Goal: Task Accomplishment & Management: Manage account settings

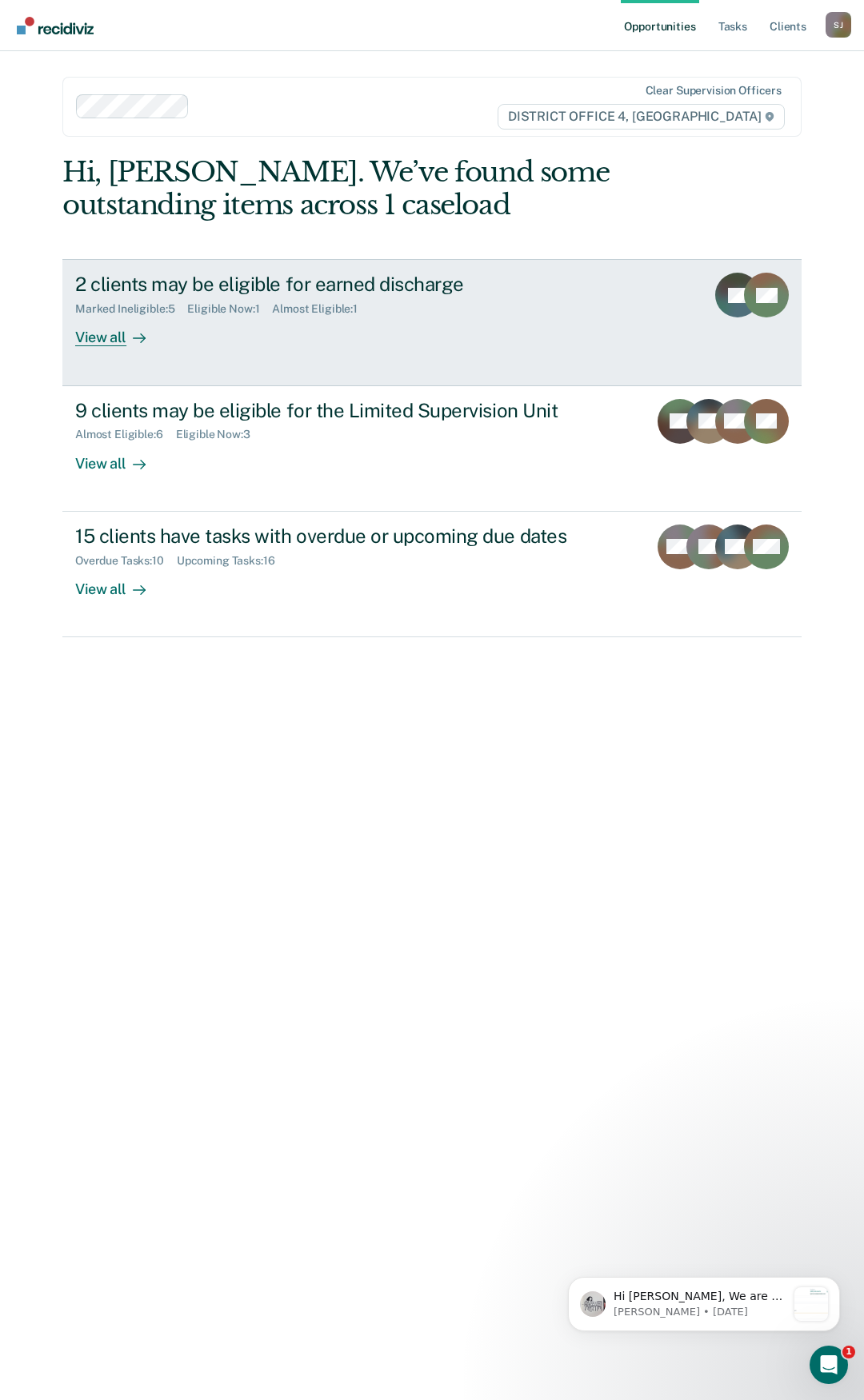
click at [105, 338] on div "View all" at bounding box center [120, 331] width 89 height 31
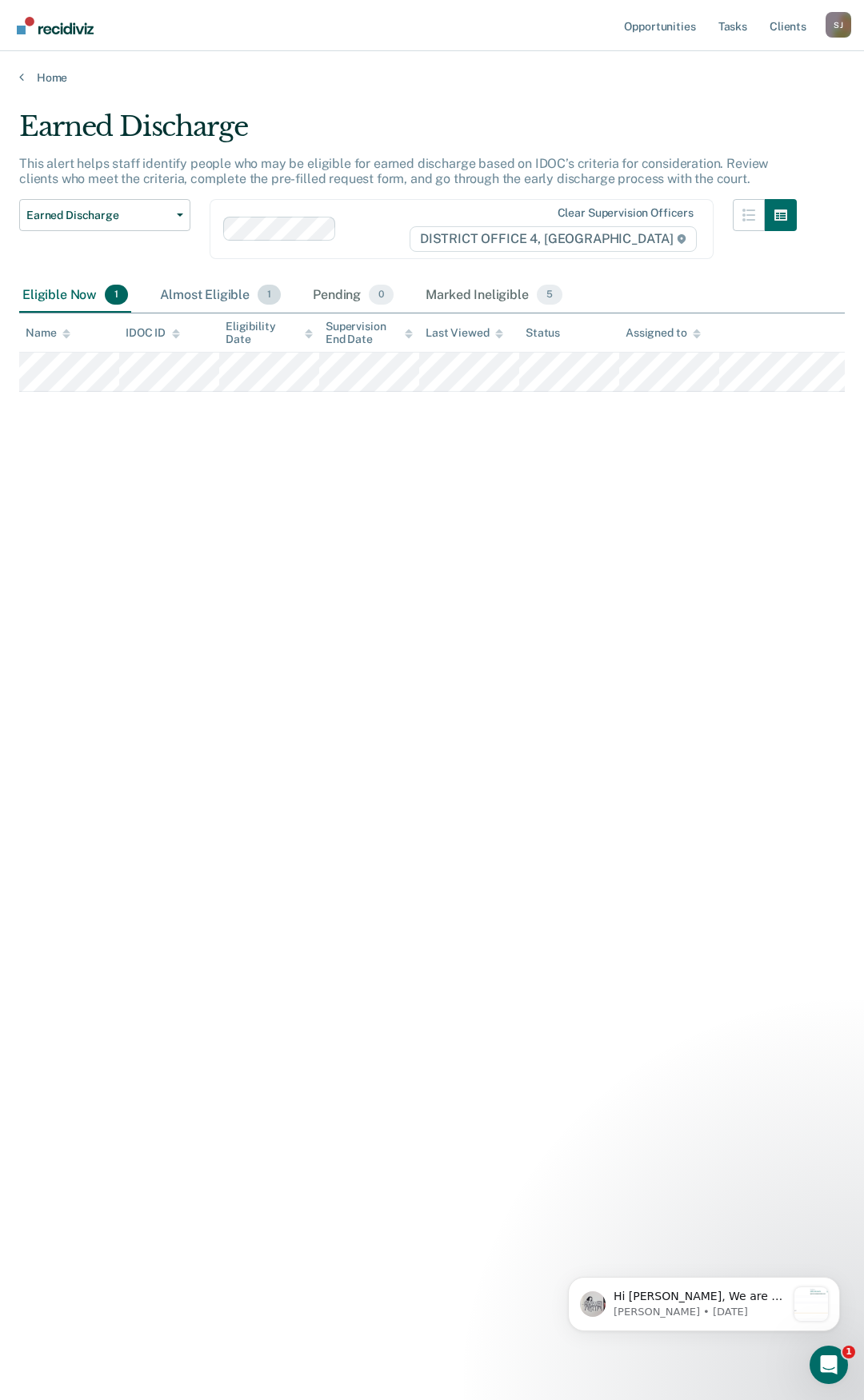
click at [192, 295] on div "Almost Eligible 1" at bounding box center [220, 295] width 127 height 35
click at [59, 293] on div "Eligible Now 1" at bounding box center [76, 295] width 112 height 35
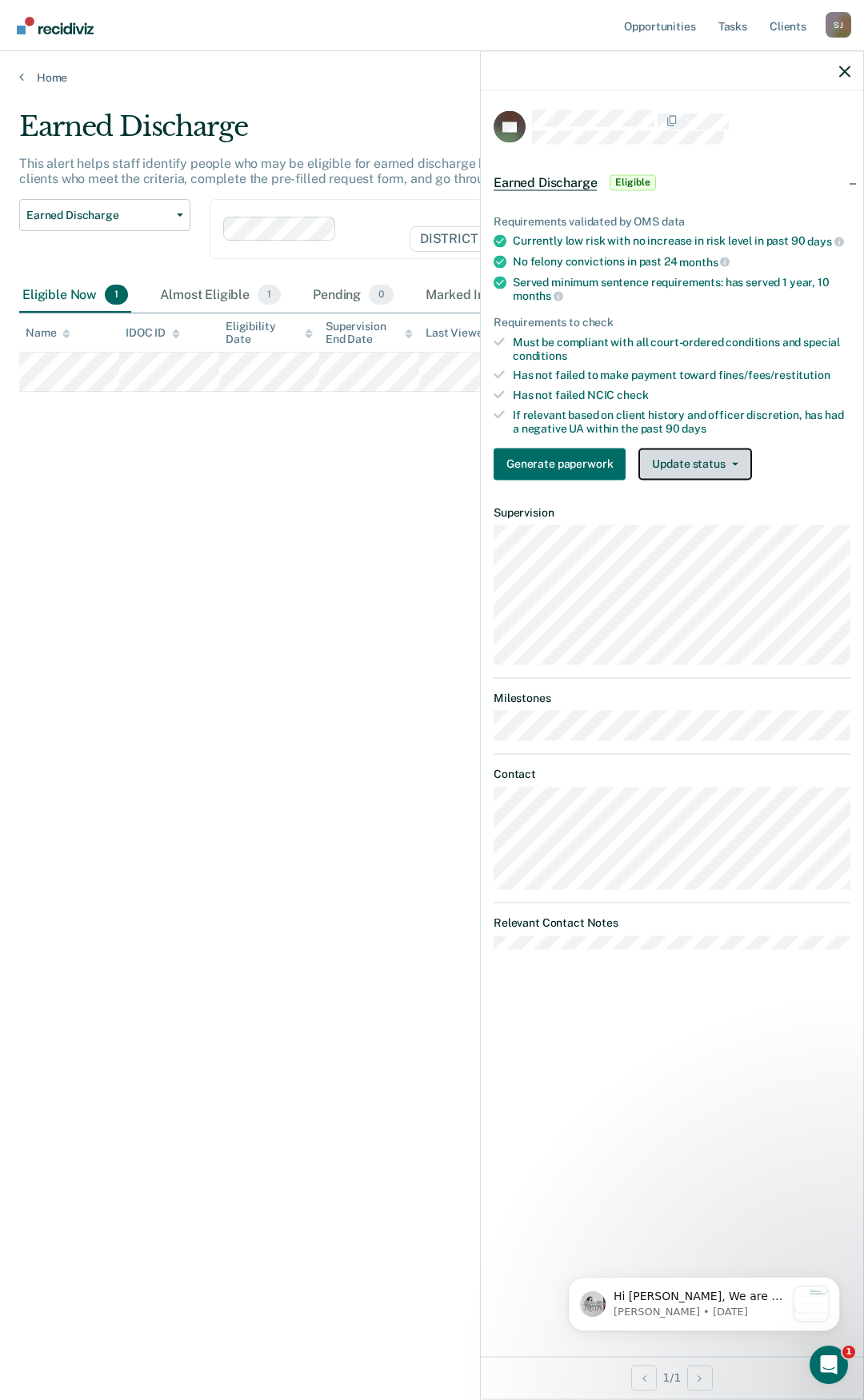
click at [736, 465] on button "Update status" at bounding box center [694, 463] width 113 height 32
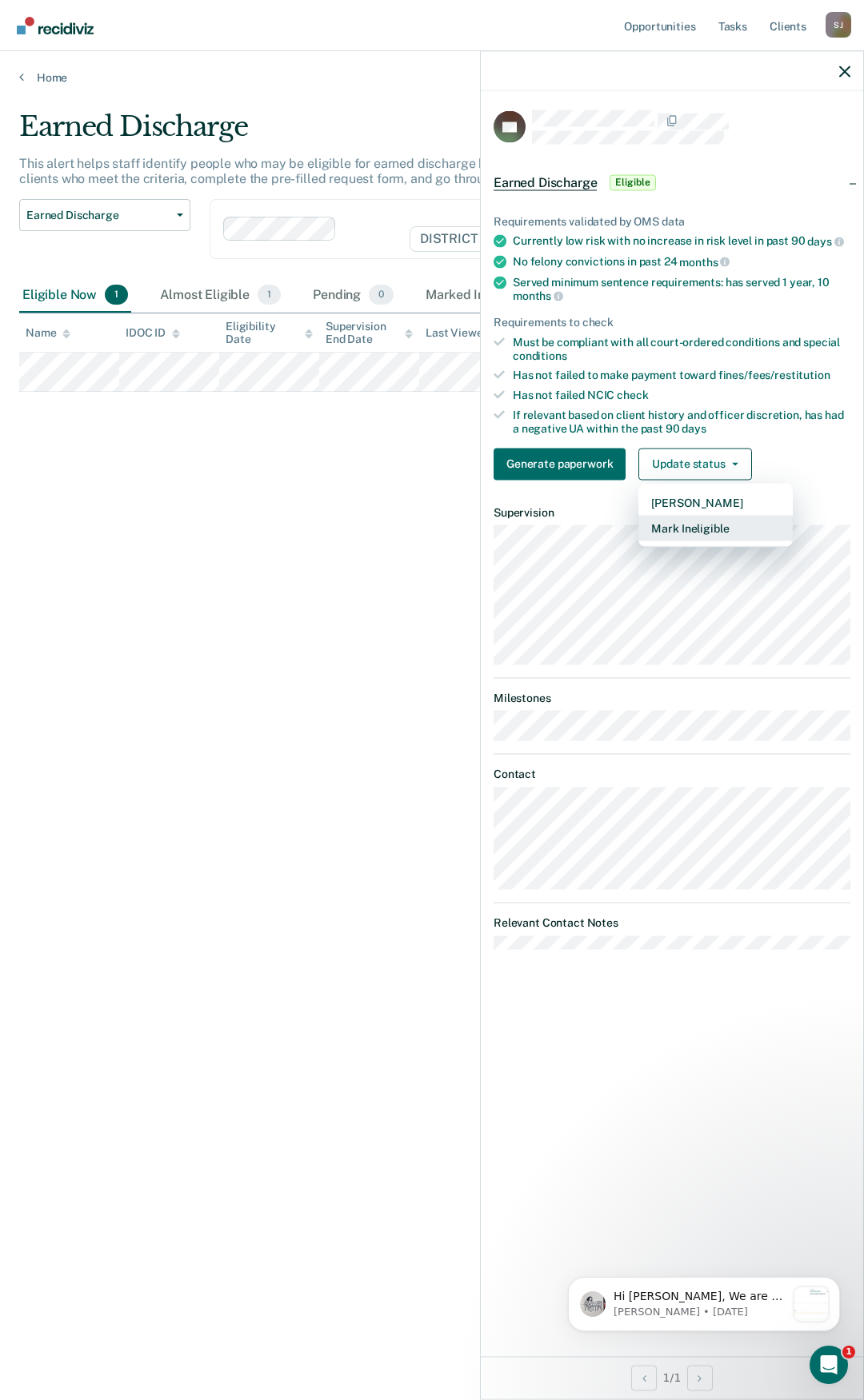
click at [724, 517] on button "Mark Ineligible" at bounding box center [715, 528] width 154 height 26
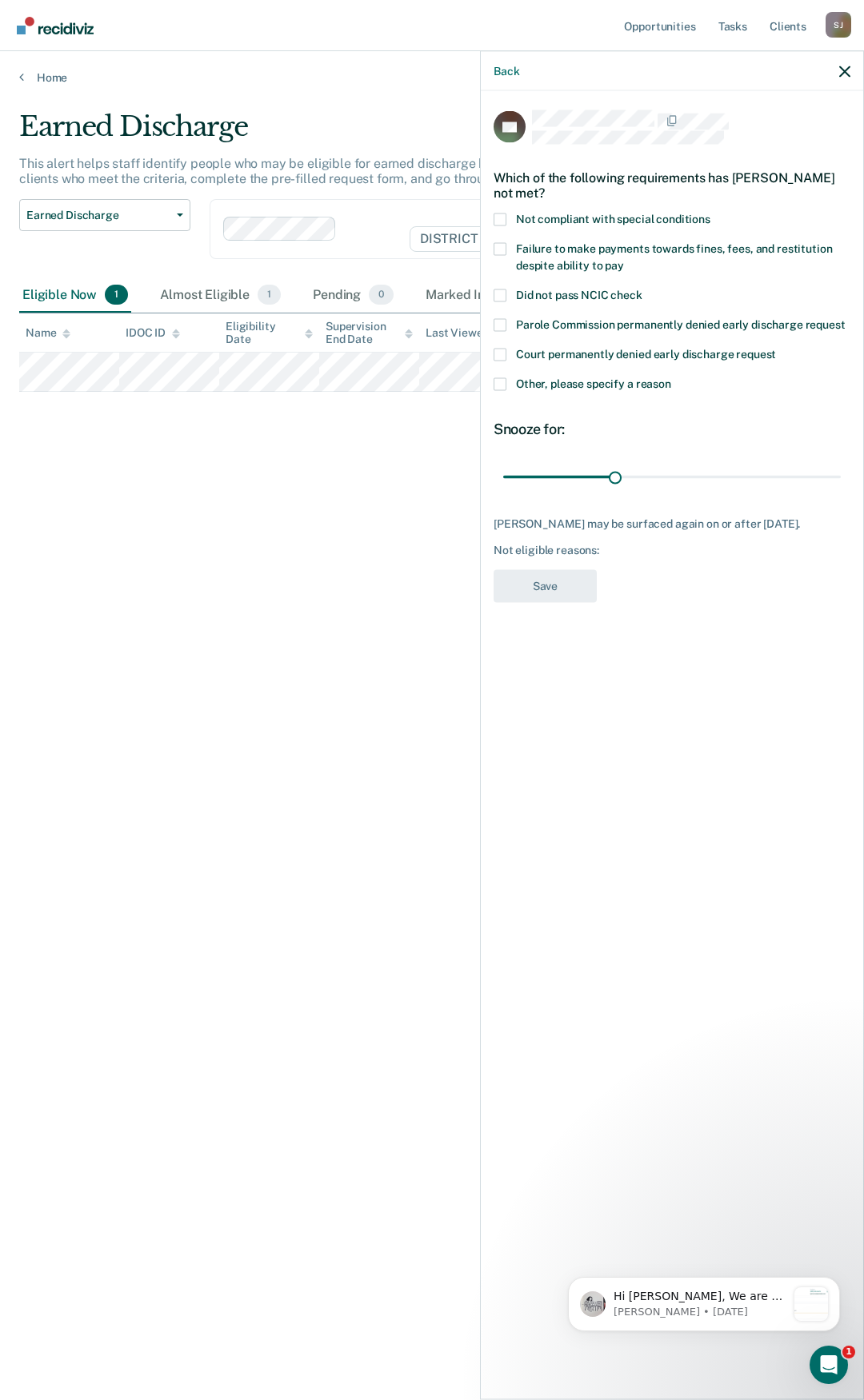
click at [503, 386] on span at bounding box center [500, 384] width 13 height 13
click at [671, 377] on input "Other, please specify a reason" at bounding box center [671, 377] width 0 height 0
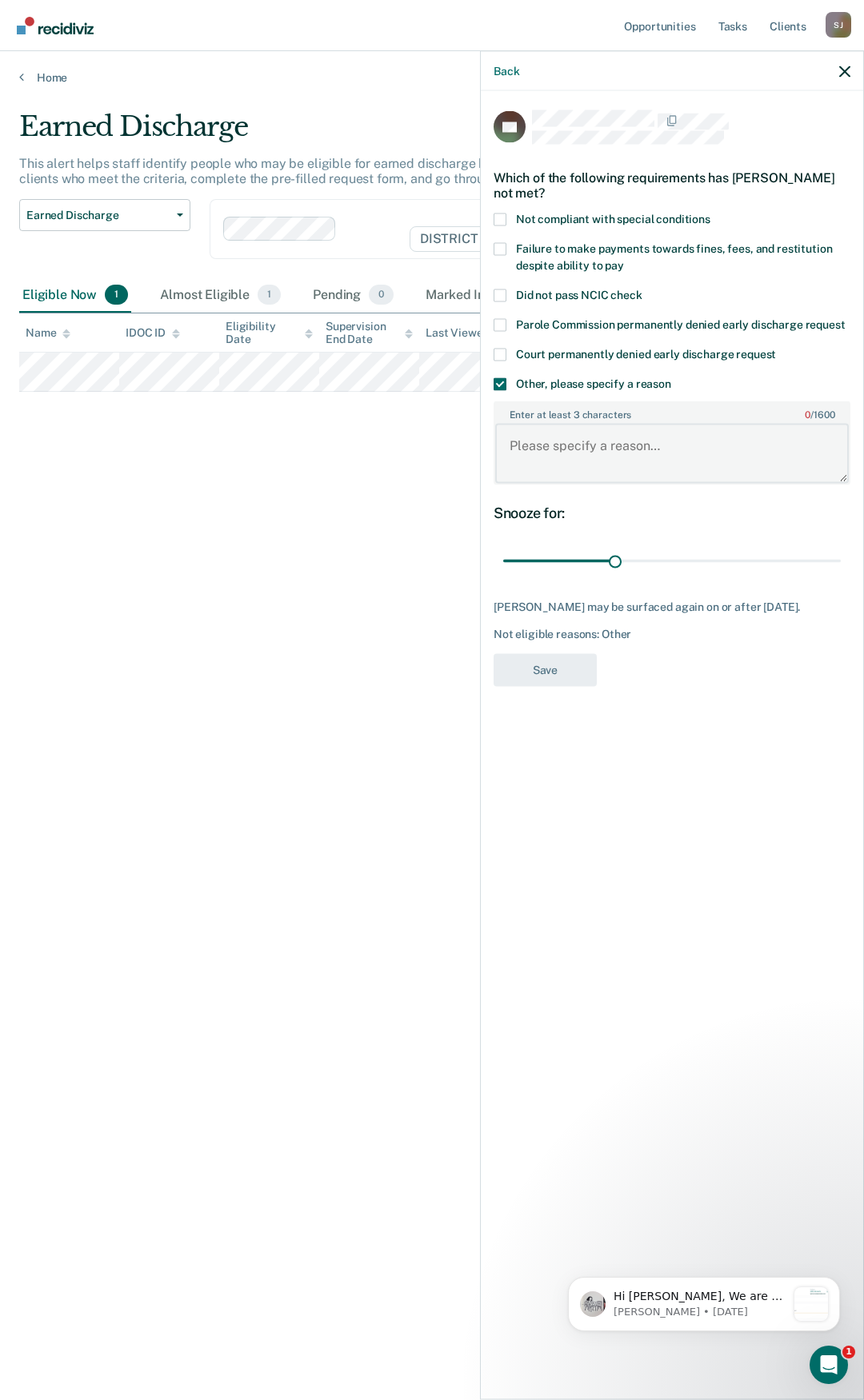
click at [608, 453] on textarea "Enter at least 3 characters 0 / 1600" at bounding box center [672, 453] width 353 height 59
type textarea "G"
type textarea "STG"
drag, startPoint x: 618, startPoint y: 558, endPoint x: 975, endPoint y: 566, distance: 357.1
type input "90"
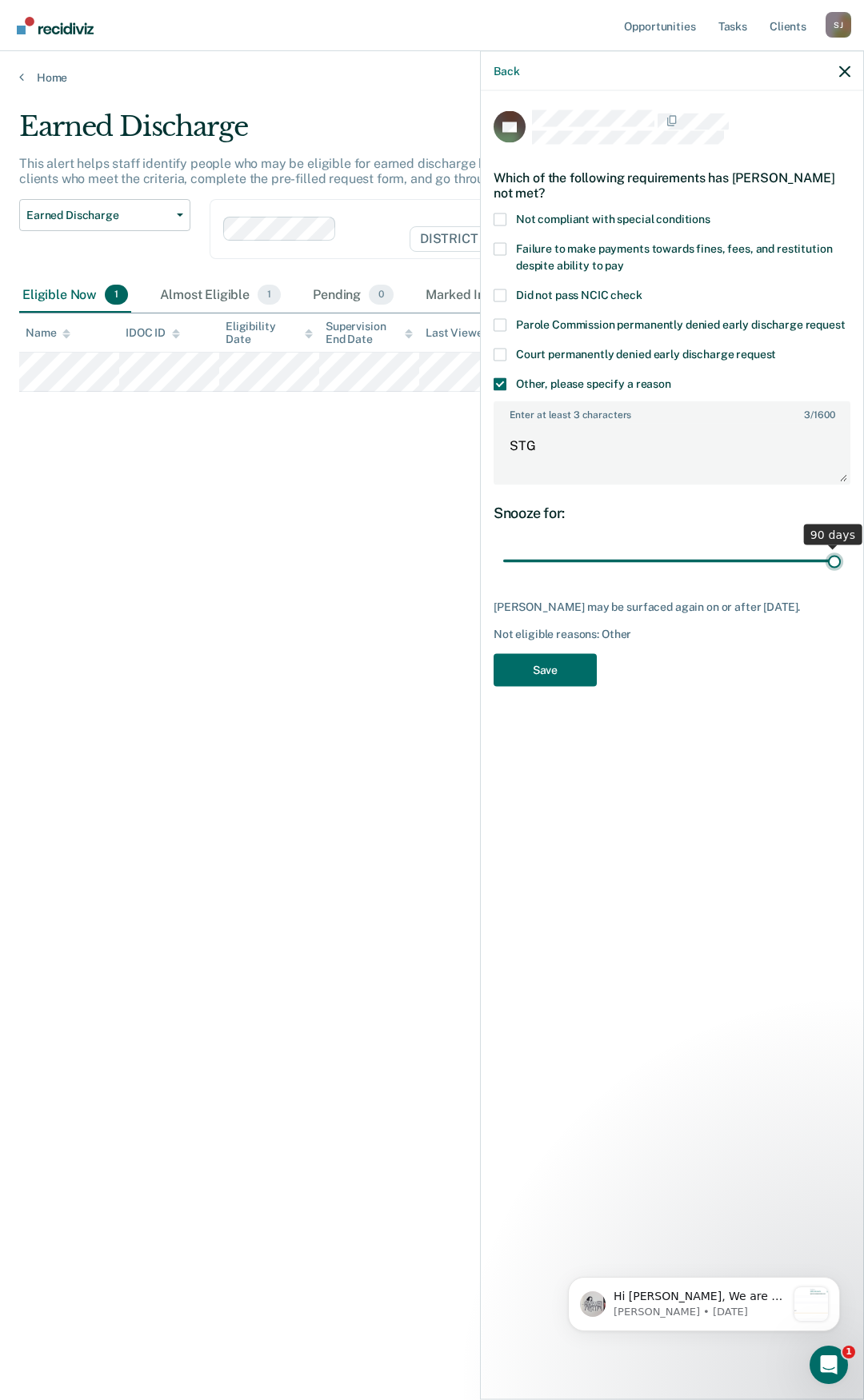
click at [840, 566] on input "range" at bounding box center [672, 561] width 338 height 28
click at [572, 681] on button "Save" at bounding box center [545, 670] width 103 height 32
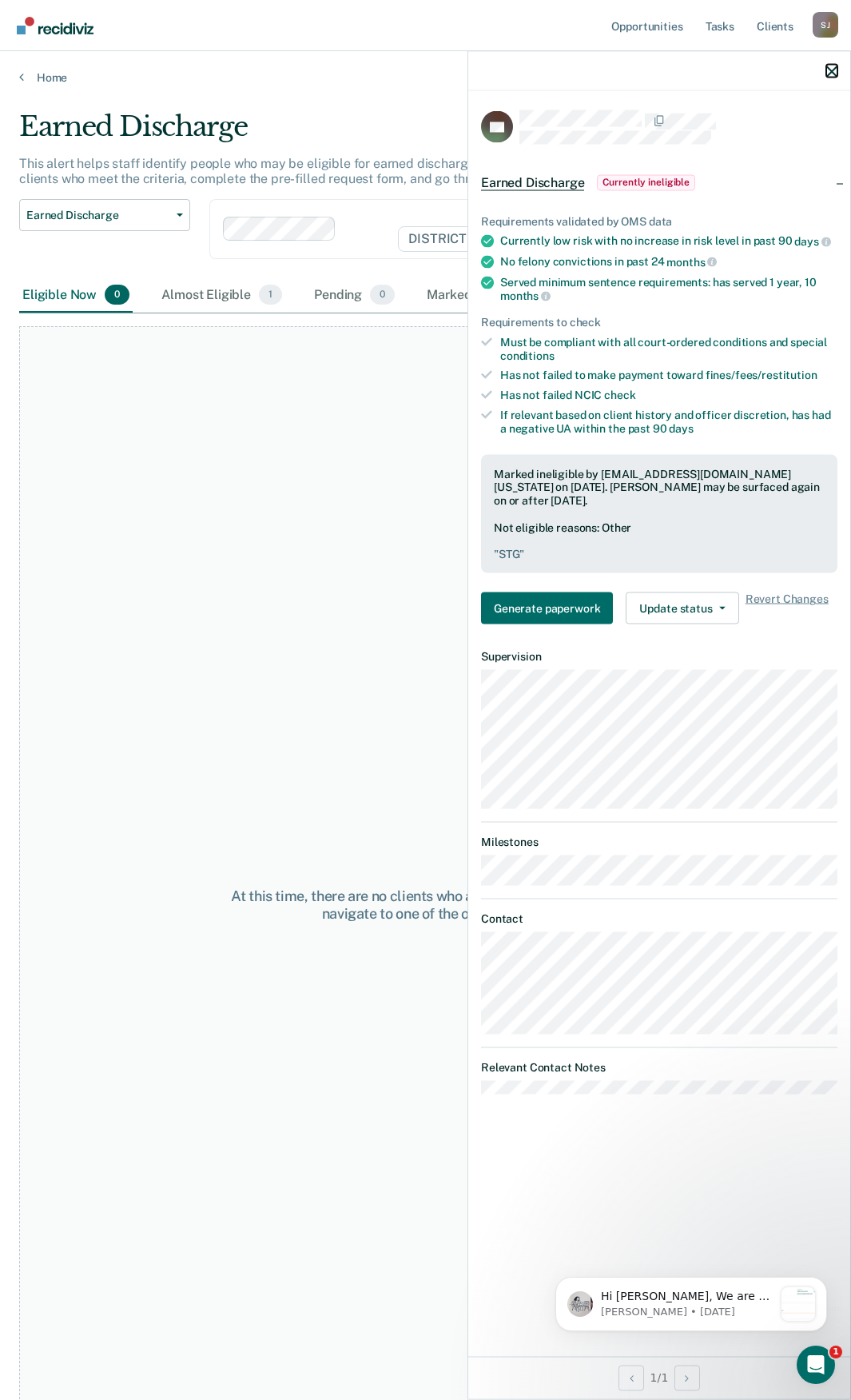
click at [828, 67] on icon "button" at bounding box center [832, 71] width 11 height 11
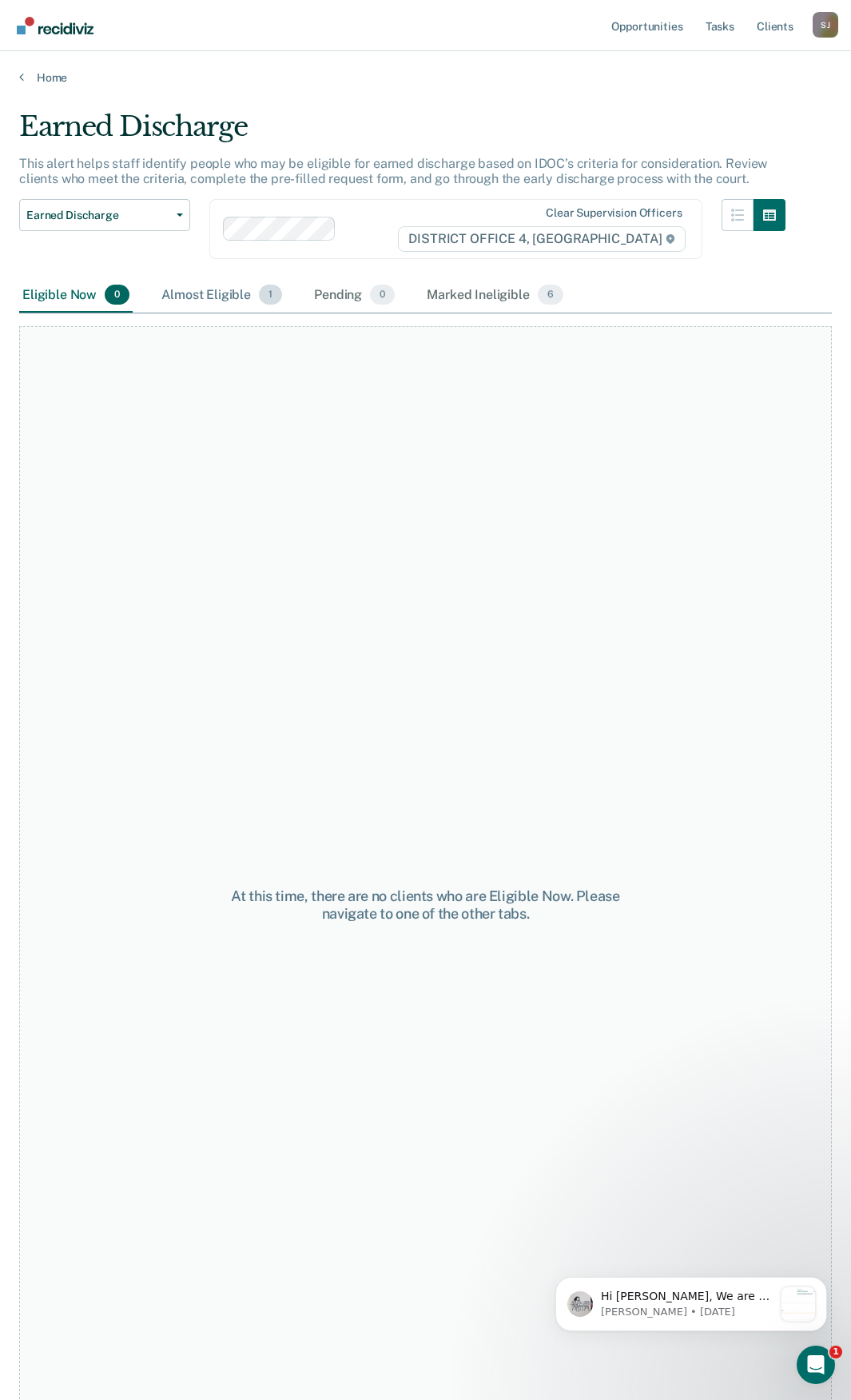
click at [184, 304] on div "Almost Eligible 1" at bounding box center [221, 295] width 127 height 35
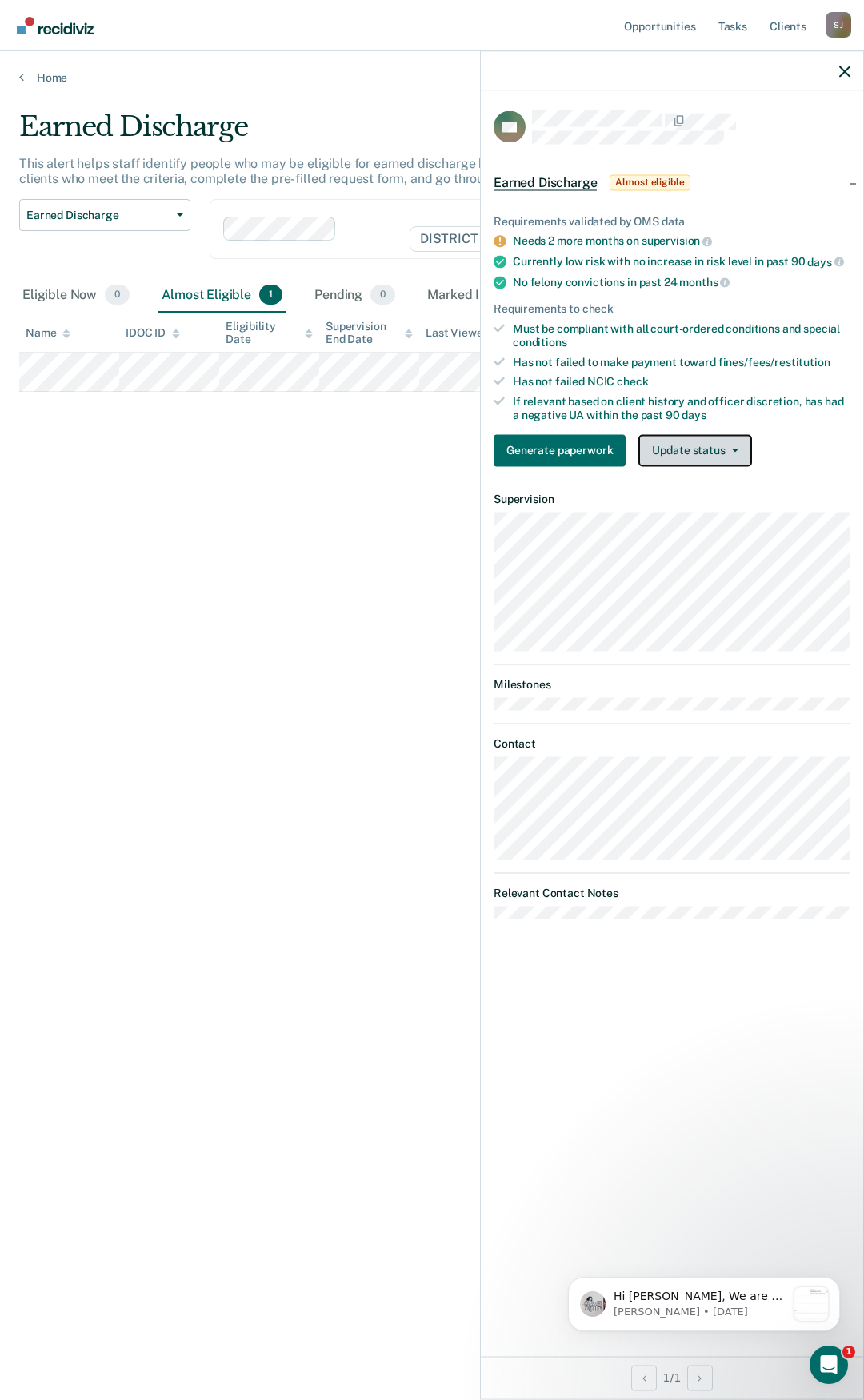
click at [743, 454] on button "Update status" at bounding box center [694, 450] width 113 height 32
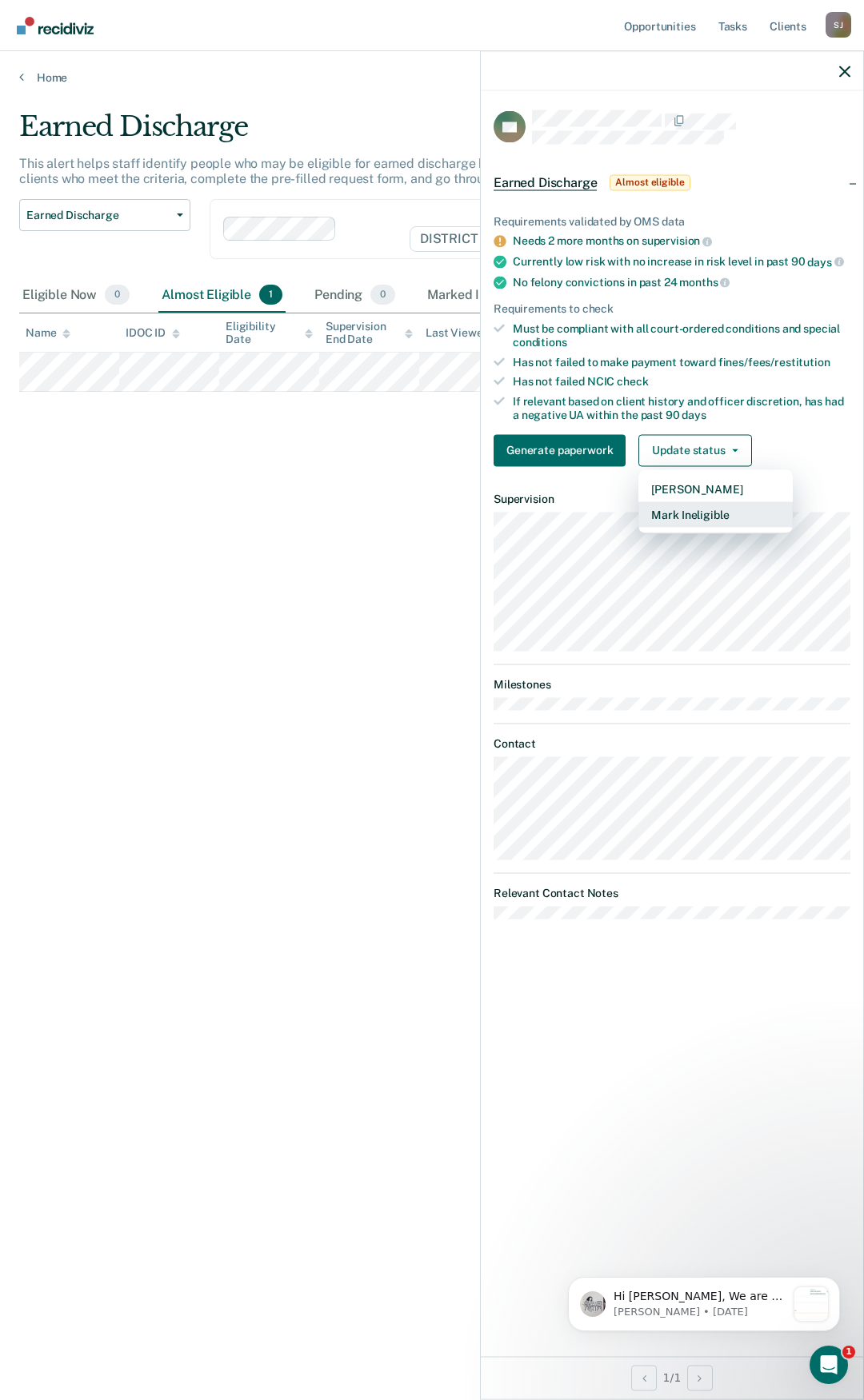
click at [710, 506] on button "Mark Ineligible" at bounding box center [715, 515] width 154 height 26
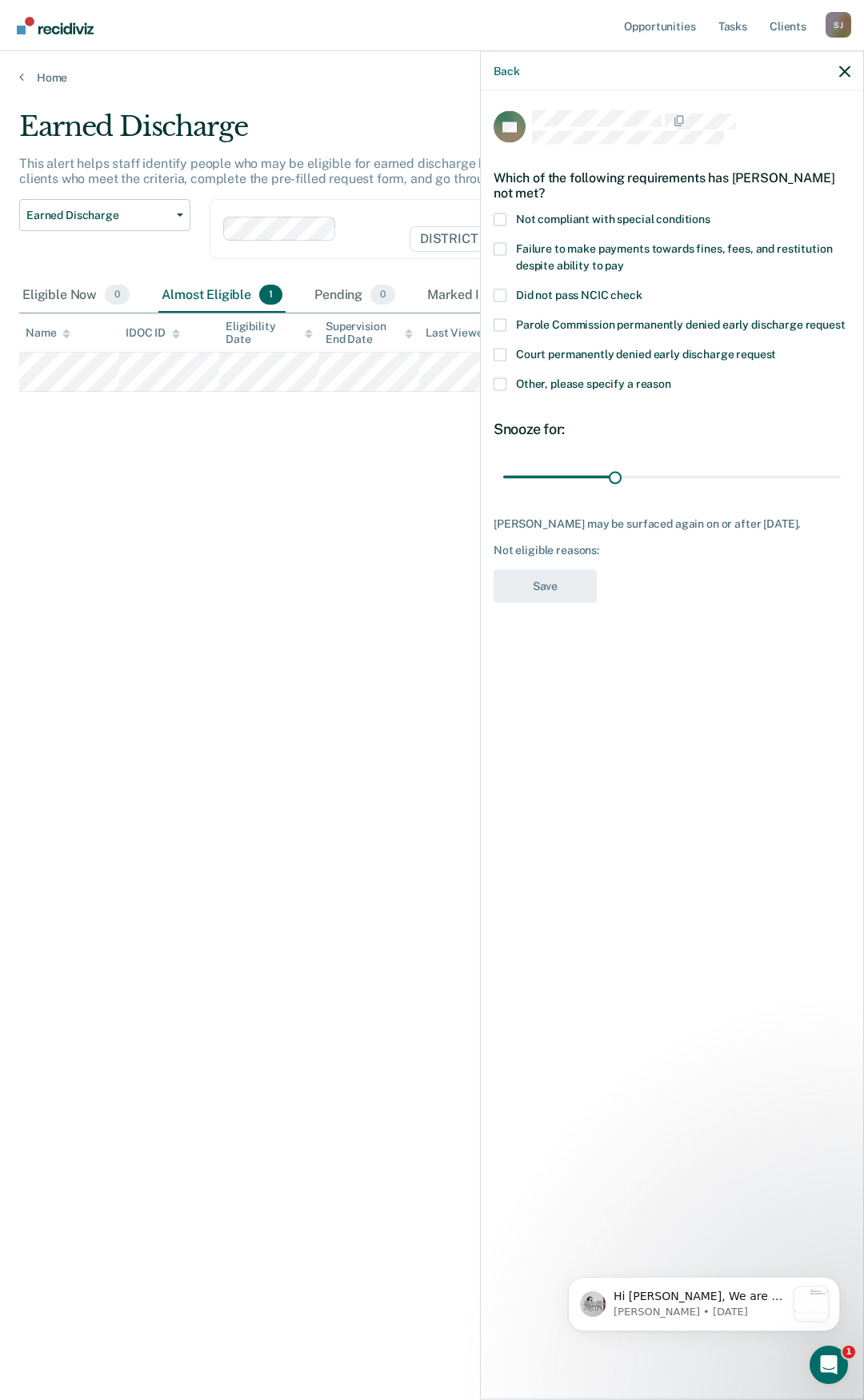
click at [503, 389] on span at bounding box center [500, 384] width 13 height 13
click at [671, 377] on input "Other, please specify a reason" at bounding box center [671, 377] width 0 height 0
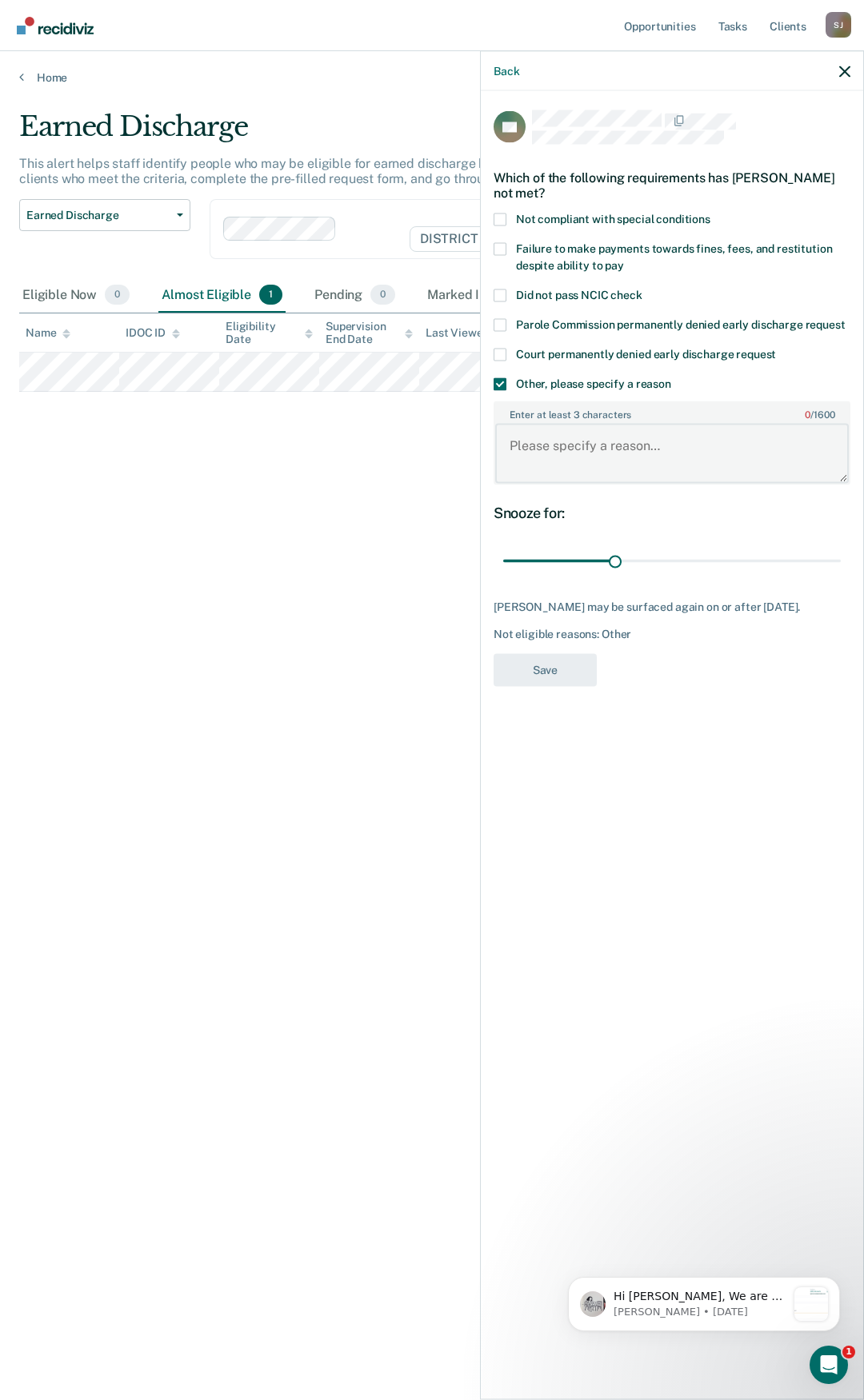
click at [618, 459] on textarea "Enter at least 3 characters 0 / 1600" at bounding box center [672, 453] width 353 height 59
type textarea "S.O."
drag, startPoint x: 618, startPoint y: 561, endPoint x: 853, endPoint y: 558, distance: 235.0
type input "90"
click at [840, 558] on input "range" at bounding box center [672, 561] width 338 height 28
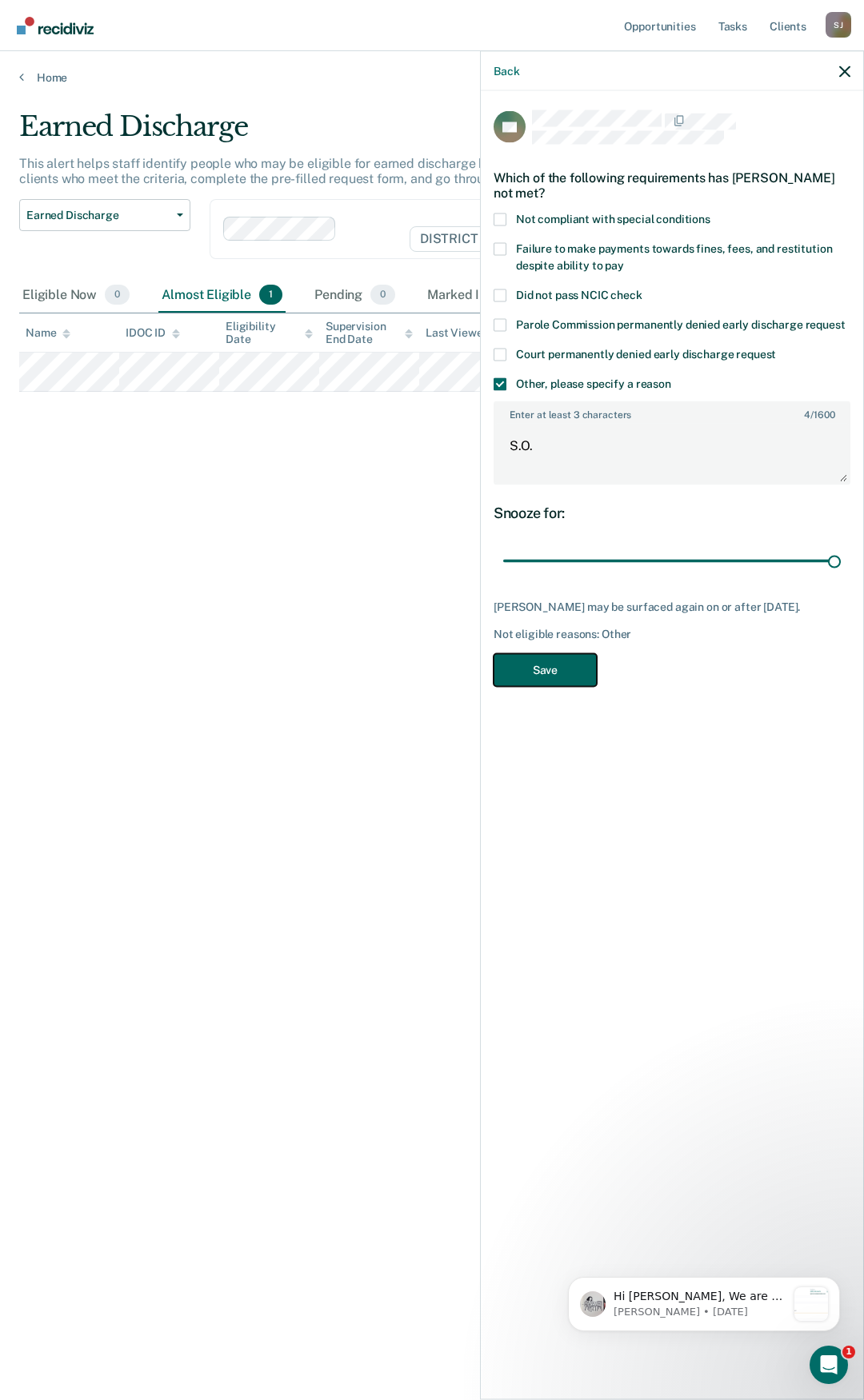
click at [532, 686] on button "Save" at bounding box center [545, 670] width 103 height 32
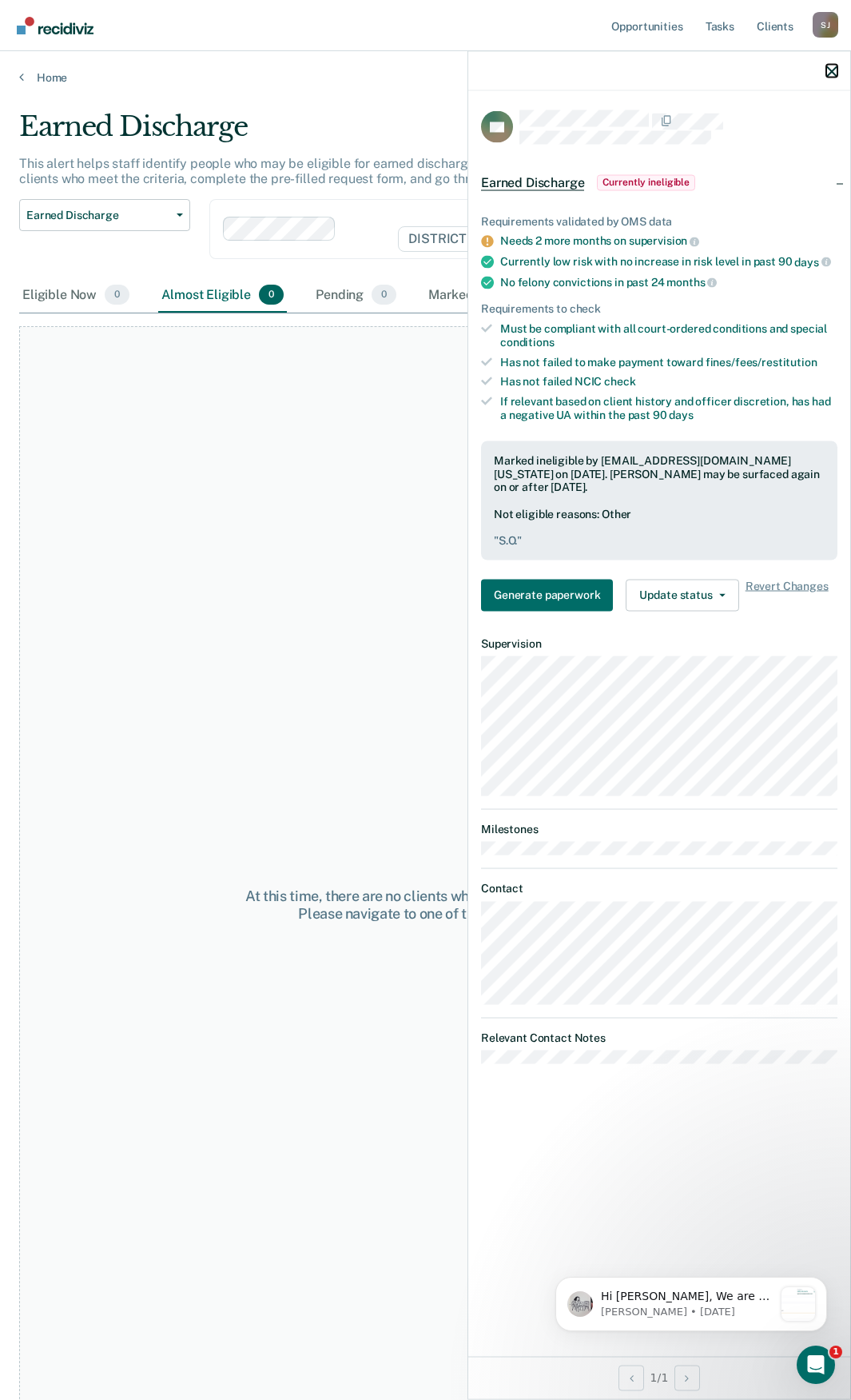
click at [834, 71] on icon "button" at bounding box center [832, 71] width 11 height 11
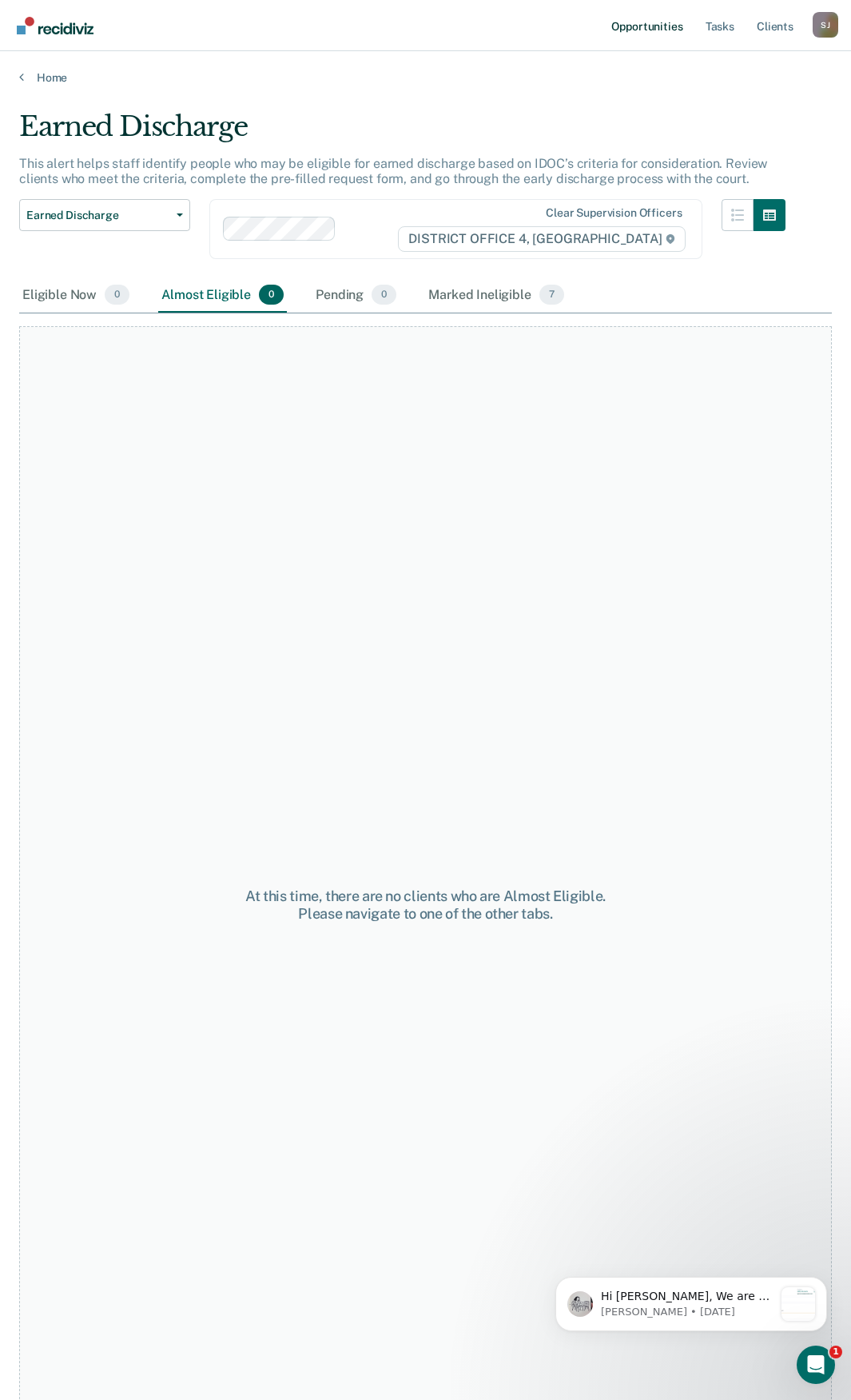
click at [667, 24] on link "Opportunities" at bounding box center [647, 25] width 78 height 51
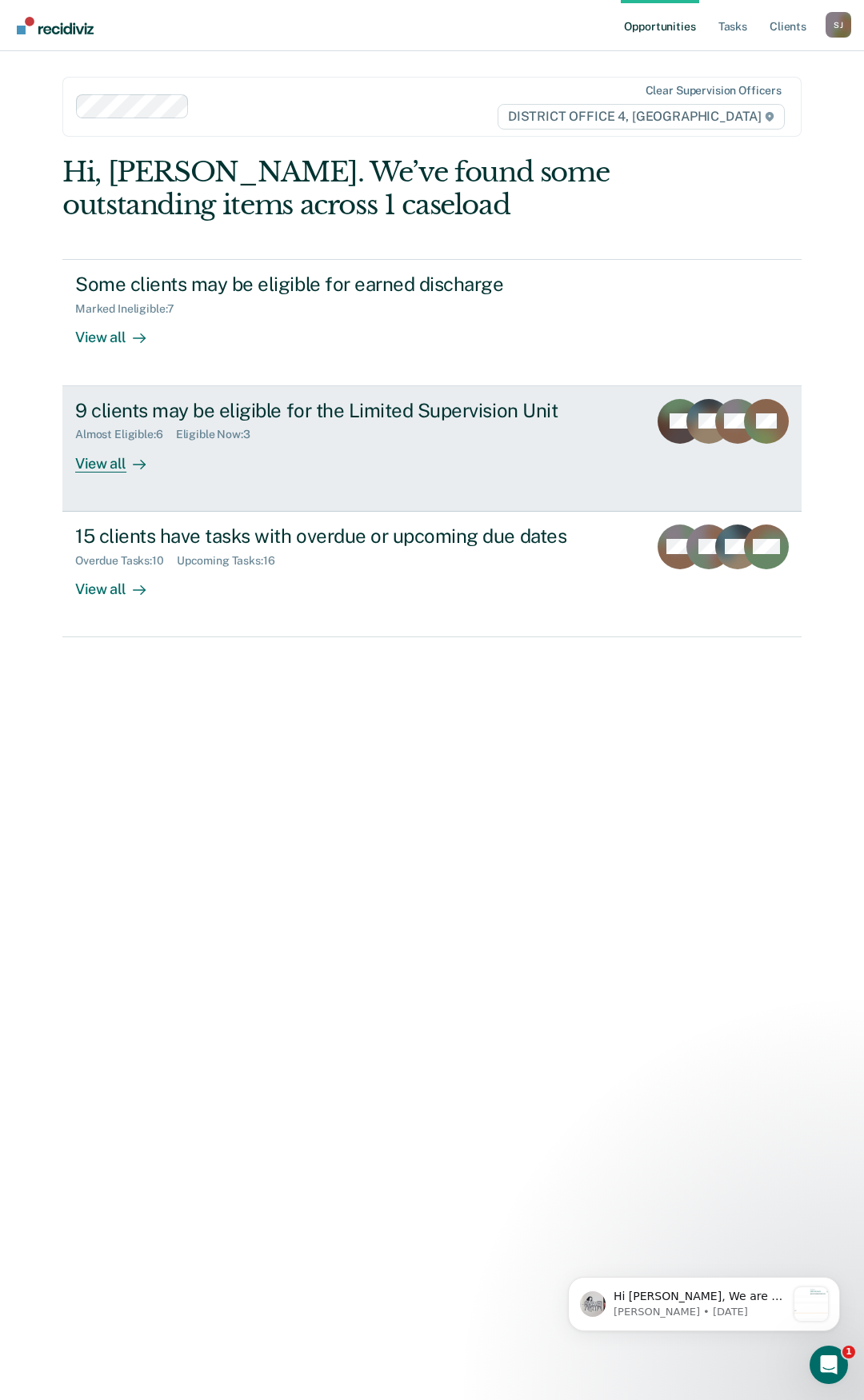
click at [99, 468] on div "View all" at bounding box center [120, 457] width 89 height 31
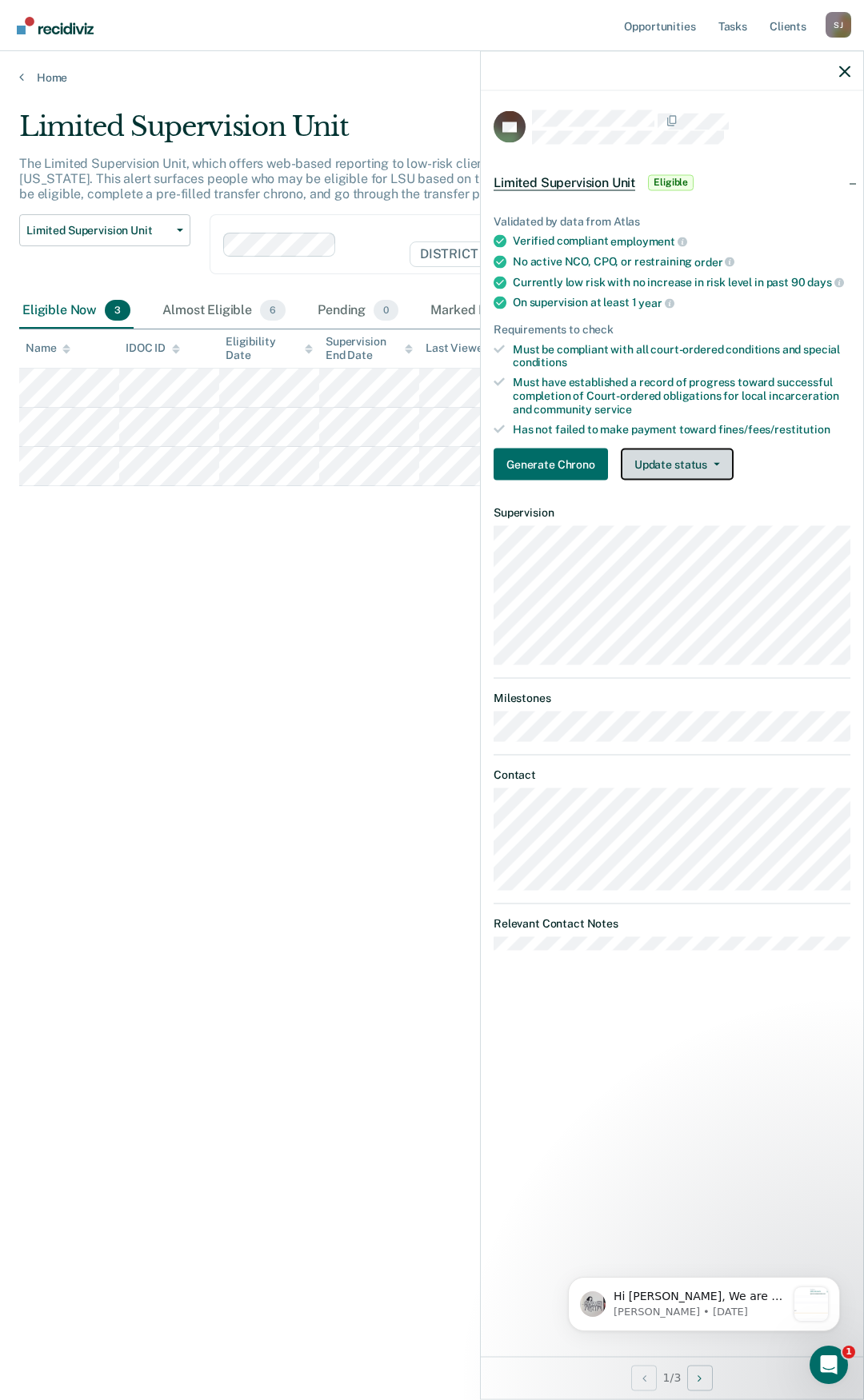
click at [726, 465] on button "Update status" at bounding box center [676, 464] width 113 height 32
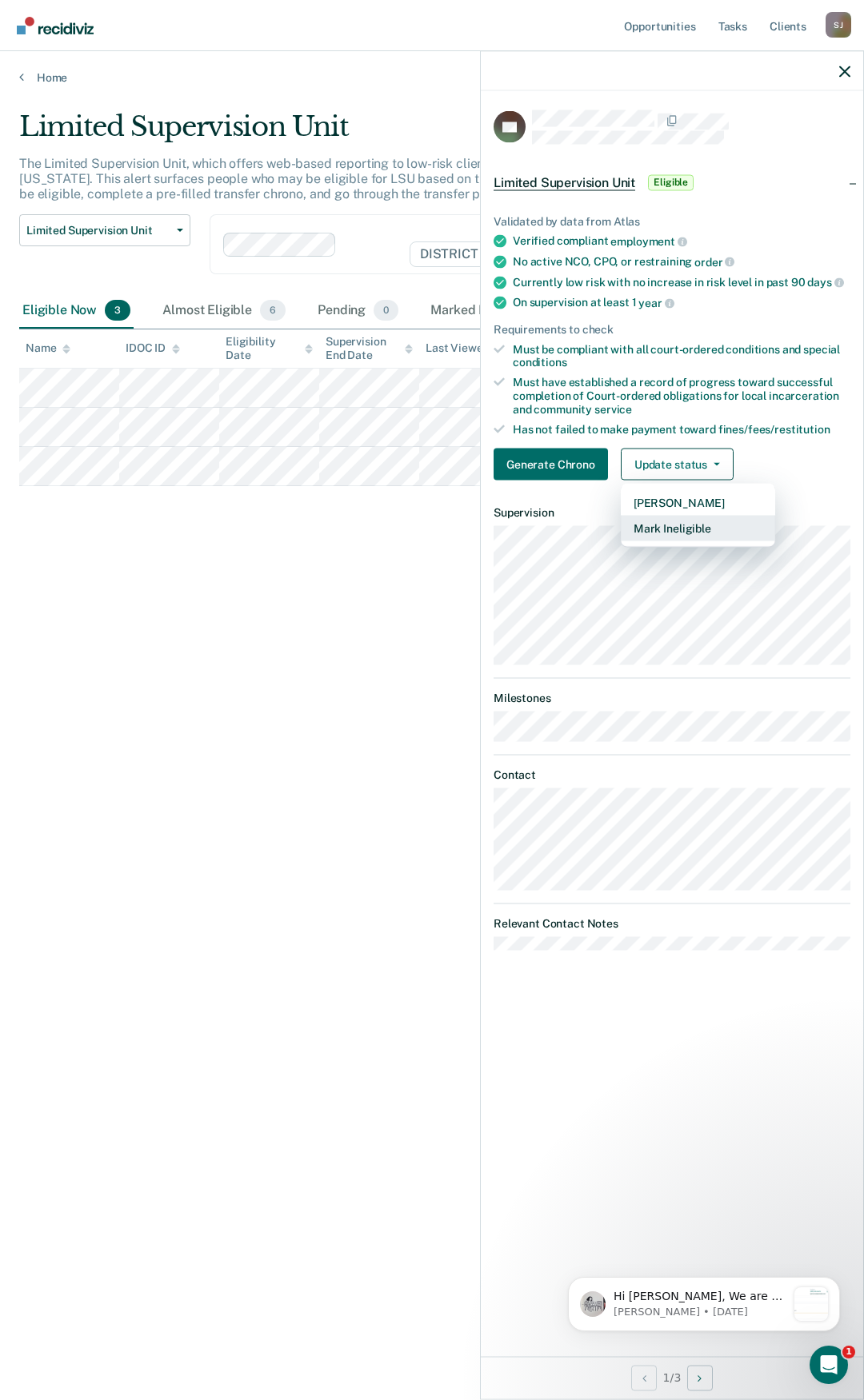
click at [740, 519] on button "Mark Ineligible" at bounding box center [698, 528] width 154 height 26
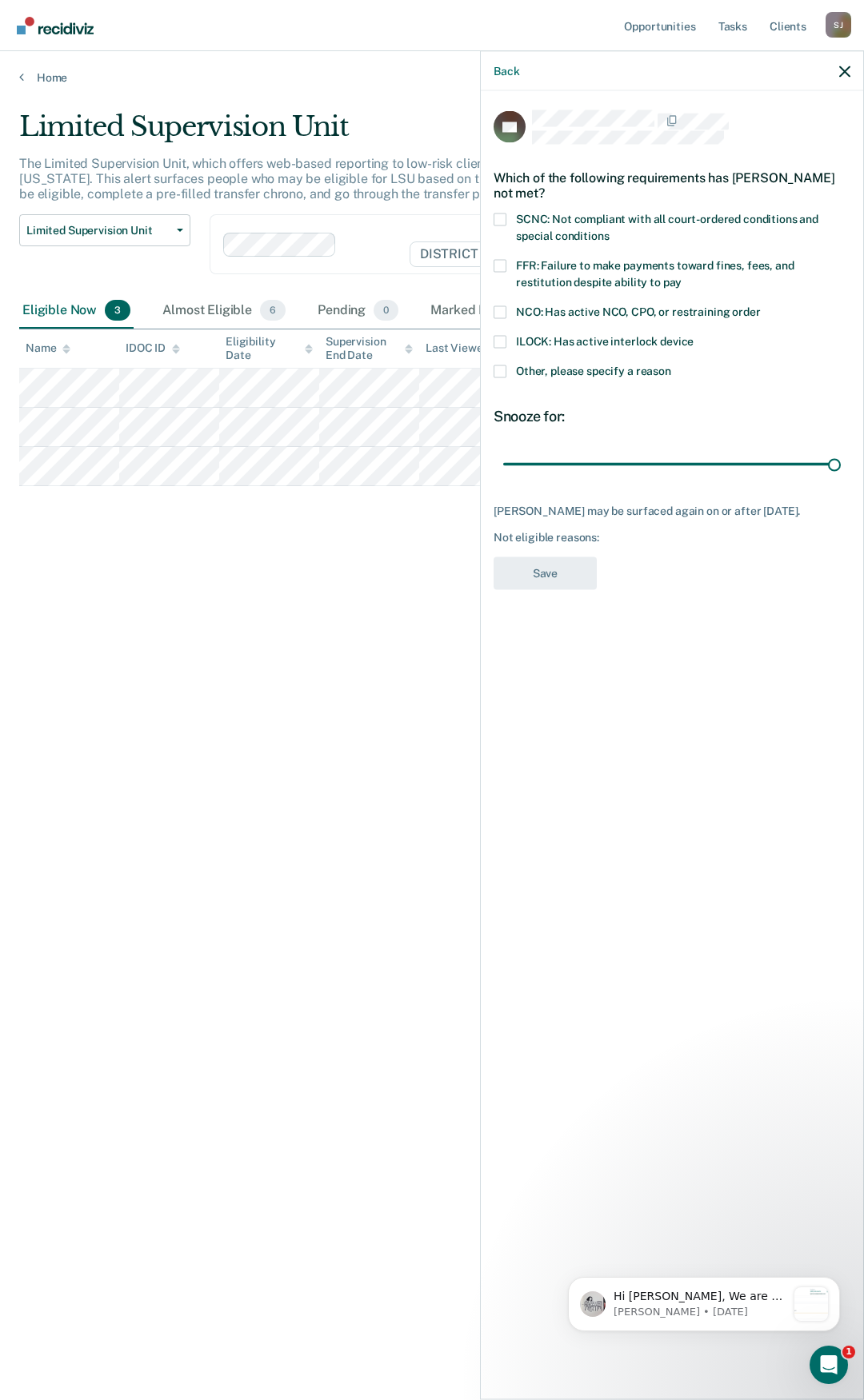
drag, startPoint x: 620, startPoint y: 470, endPoint x: 806, endPoint y: 480, distance: 186.3
click at [840, 472] on input "range" at bounding box center [672, 464] width 338 height 28
click at [500, 373] on span at bounding box center [500, 371] width 13 height 13
click at [671, 364] on input "Other, please specify a reason" at bounding box center [671, 364] width 0 height 0
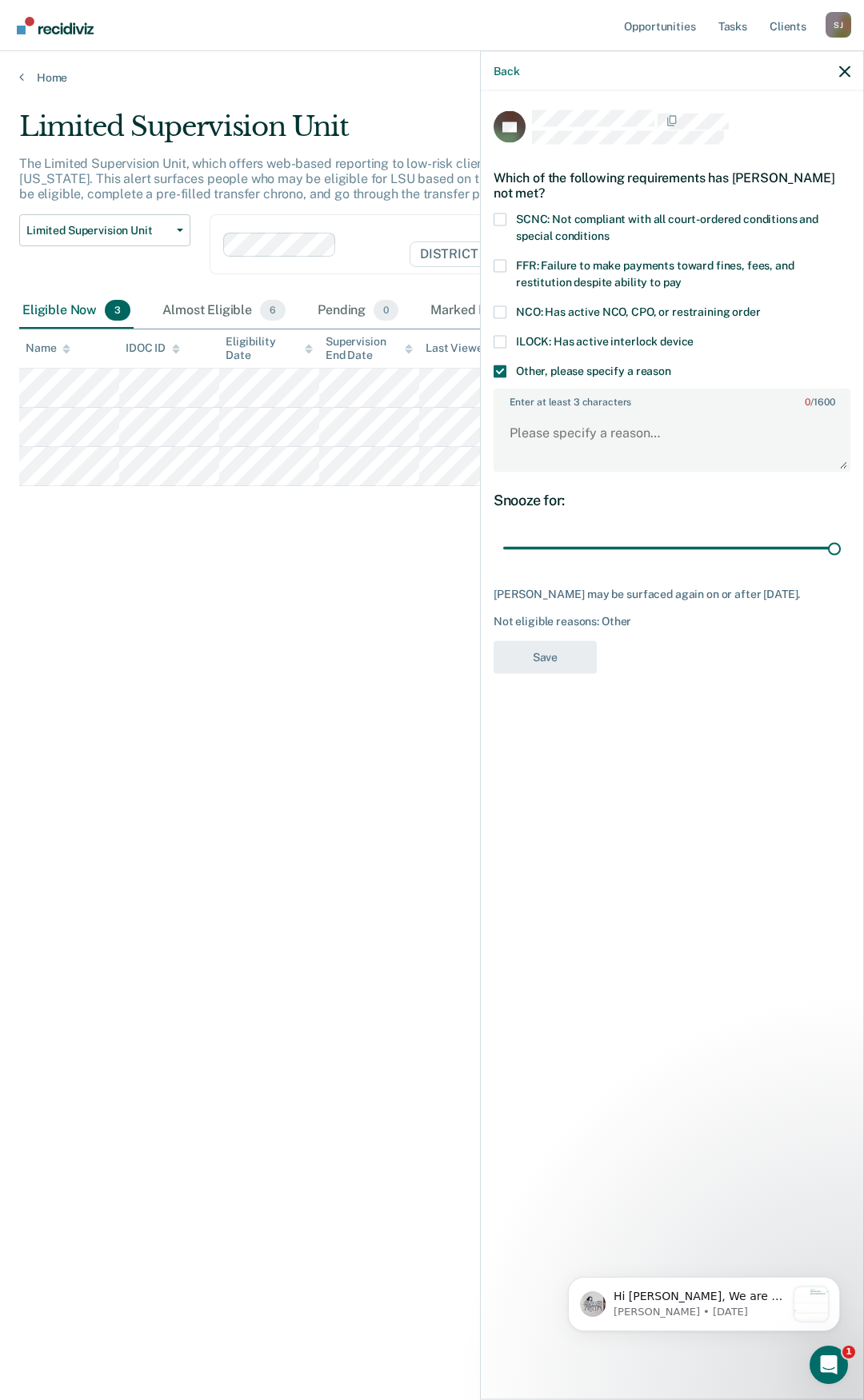
click at [558, 528] on div "Snooze for: 90 days" at bounding box center [672, 527] width 356 height 71
click at [548, 534] on input "range" at bounding box center [672, 548] width 338 height 28
drag, startPoint x: 555, startPoint y: 546, endPoint x: 879, endPoint y: 554, distance: 324.1
type input "90"
click at [840, 554] on input "range" at bounding box center [672, 548] width 338 height 28
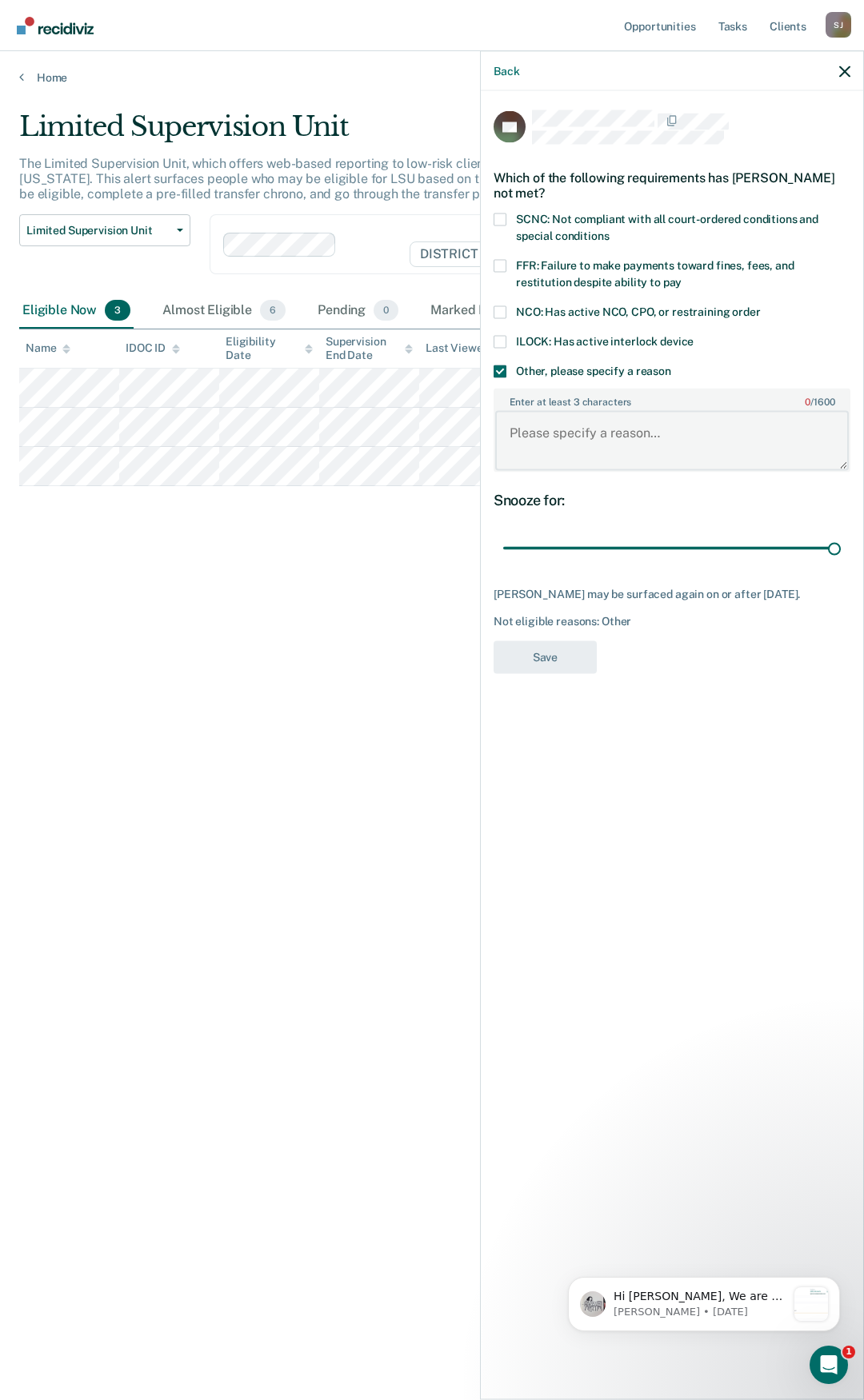
click at [652, 435] on textarea "Enter at least 3 characters 0 / 1600" at bounding box center [672, 440] width 353 height 59
type textarea "STG"
click at [575, 667] on button "Save" at bounding box center [545, 657] width 103 height 32
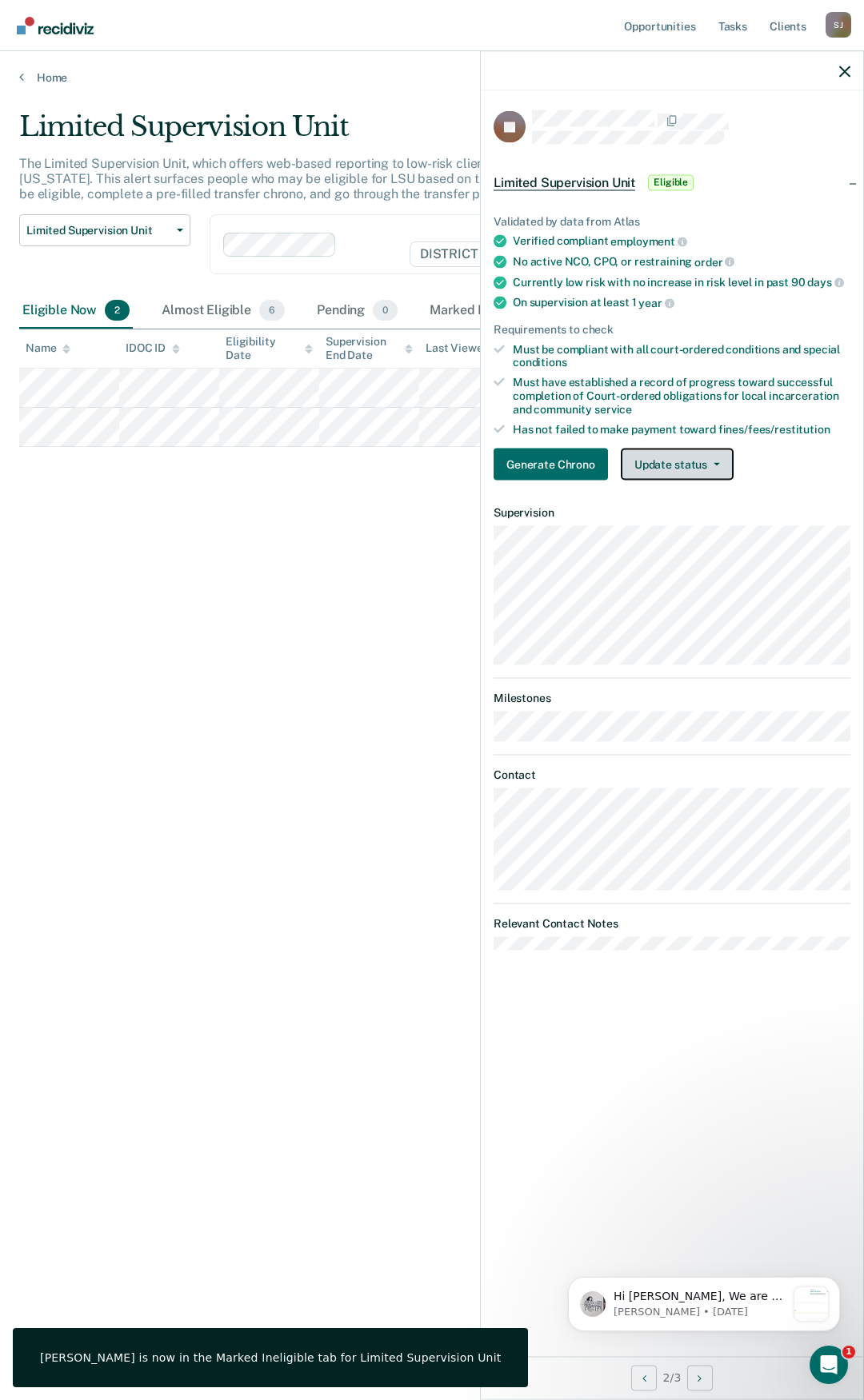
click at [665, 455] on button "Update status" at bounding box center [676, 464] width 113 height 32
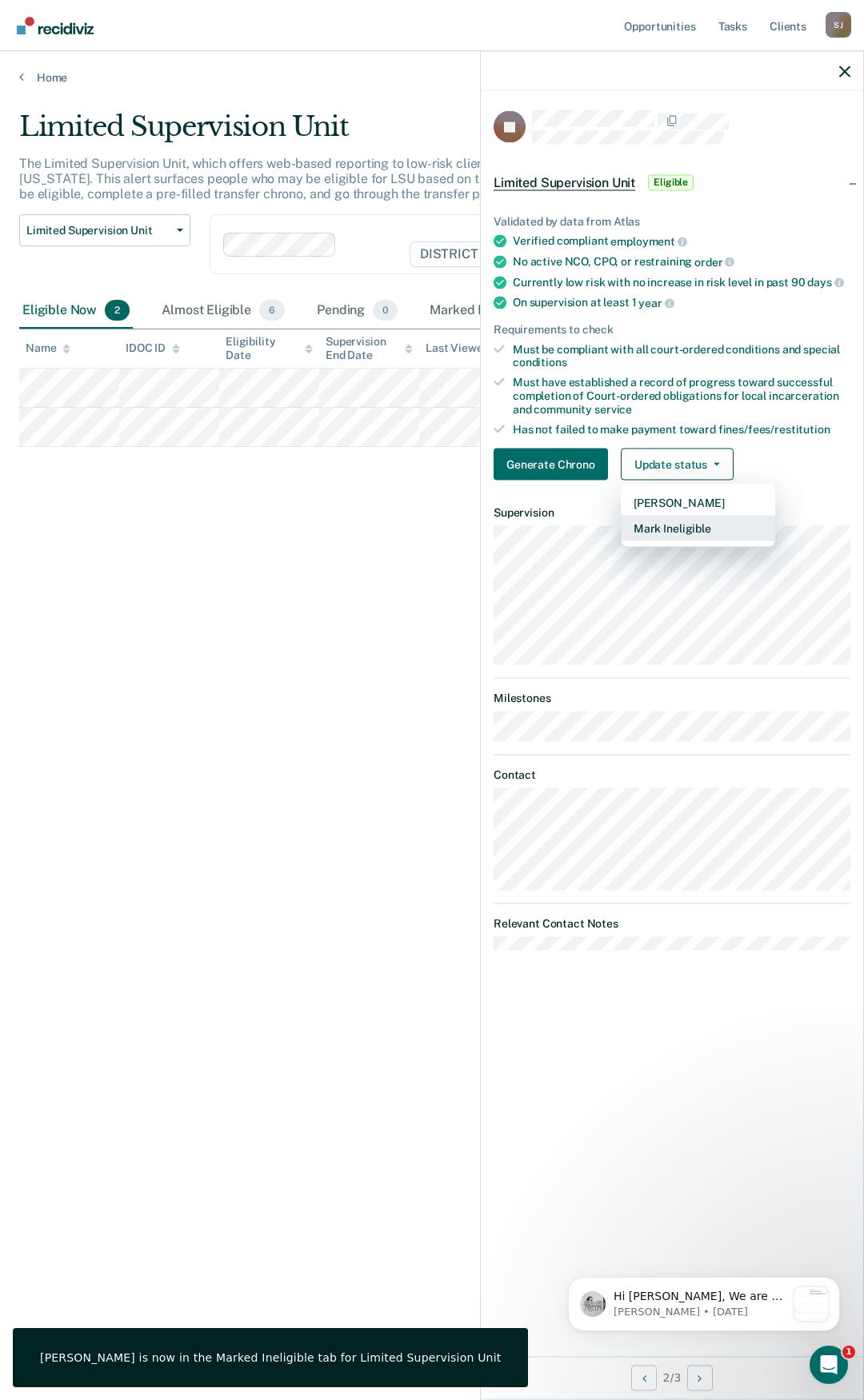
click at [684, 533] on button "Mark Ineligible" at bounding box center [698, 528] width 154 height 26
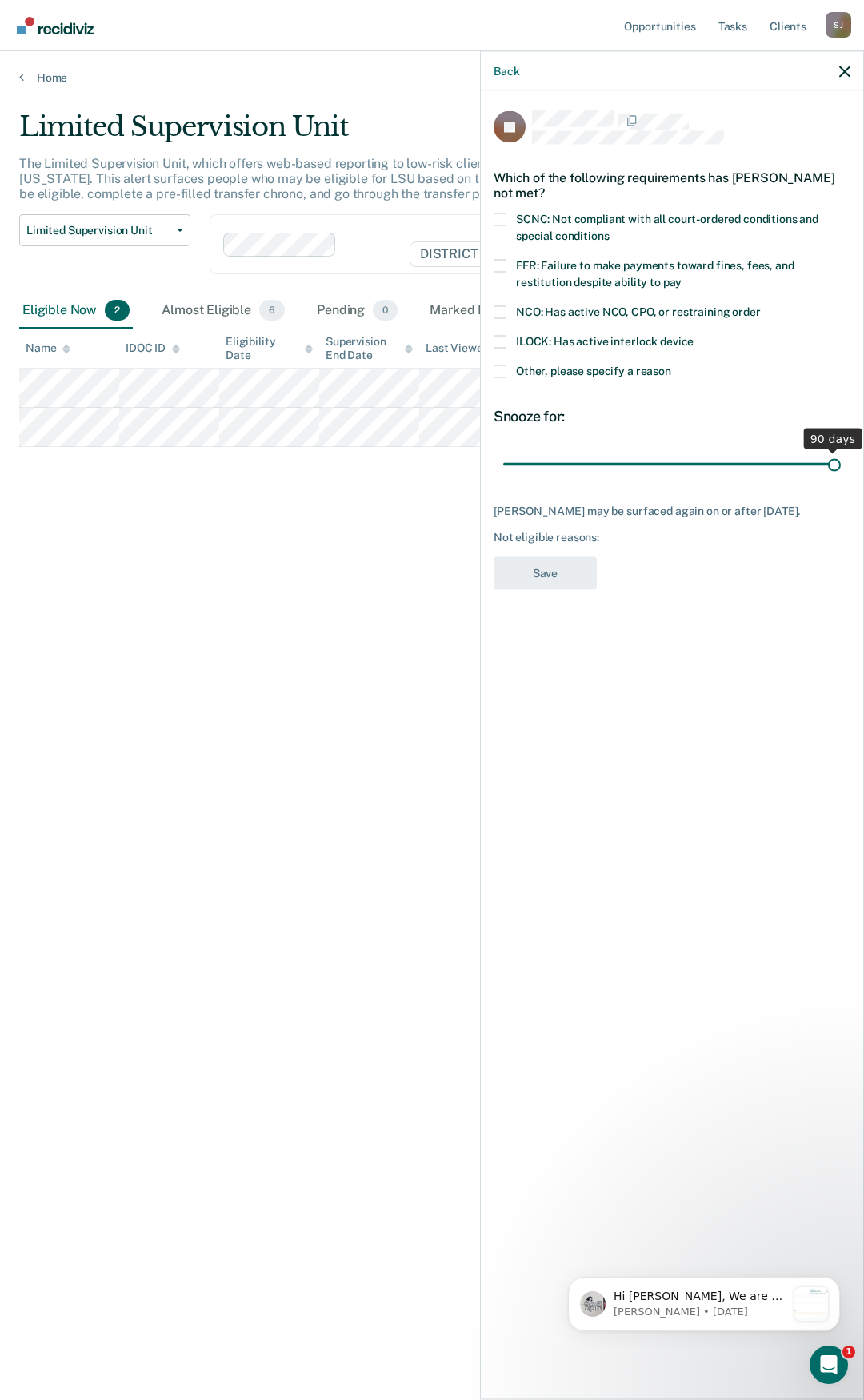
drag, startPoint x: 616, startPoint y: 464, endPoint x: 924, endPoint y: 452, distance: 308.2
type input "90"
click at [840, 452] on input "range" at bounding box center [672, 464] width 338 height 28
click at [508, 371] on label "Other, please specify a reason" at bounding box center [672, 373] width 356 height 17
click at [671, 364] on input "Other, please specify a reason" at bounding box center [671, 364] width 0 height 0
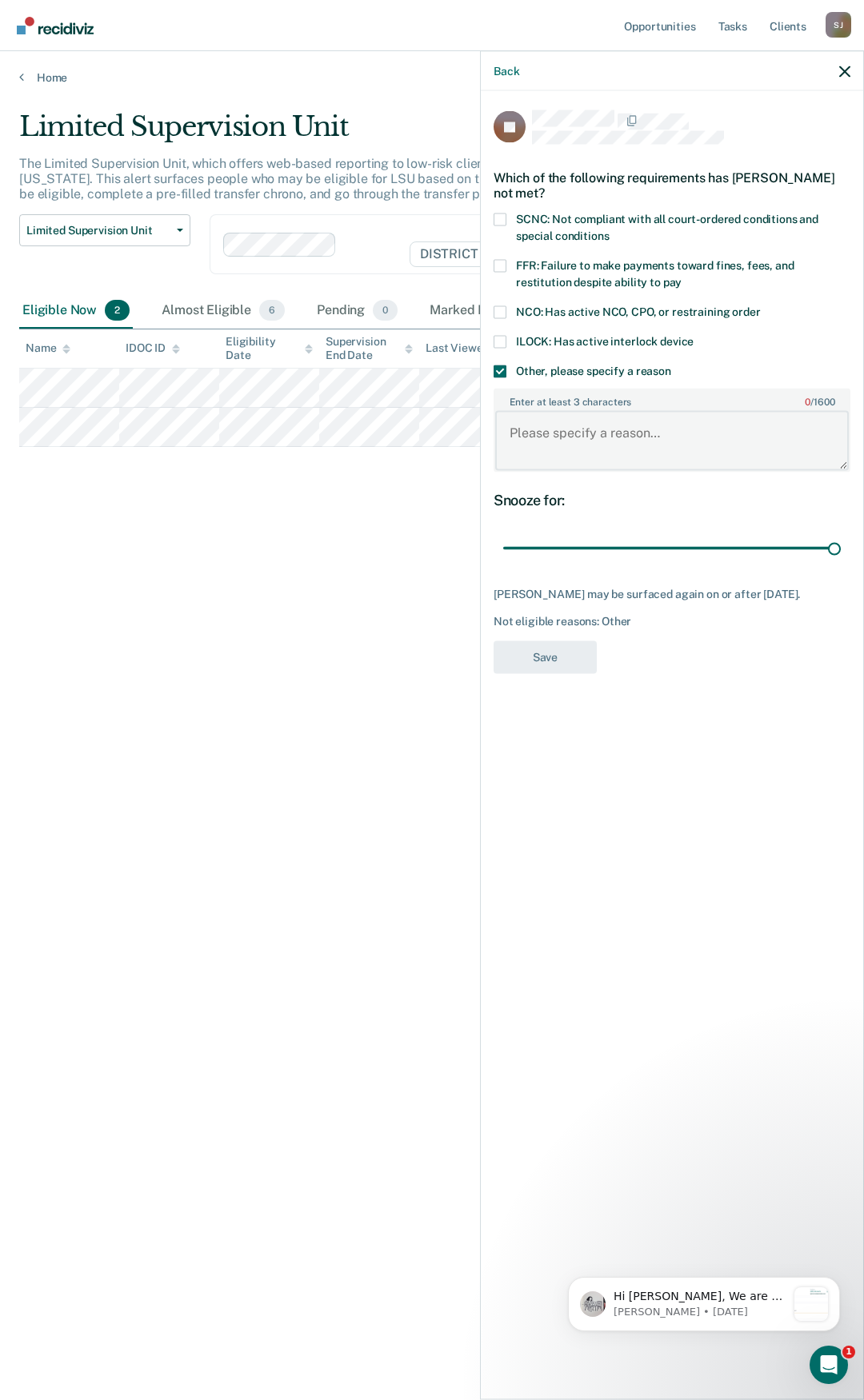
click at [591, 441] on textarea "Enter at least 3 characters 0 / 1600" at bounding box center [672, 440] width 353 height 59
type textarea "STG"
click at [535, 662] on button "Save" at bounding box center [545, 657] width 103 height 32
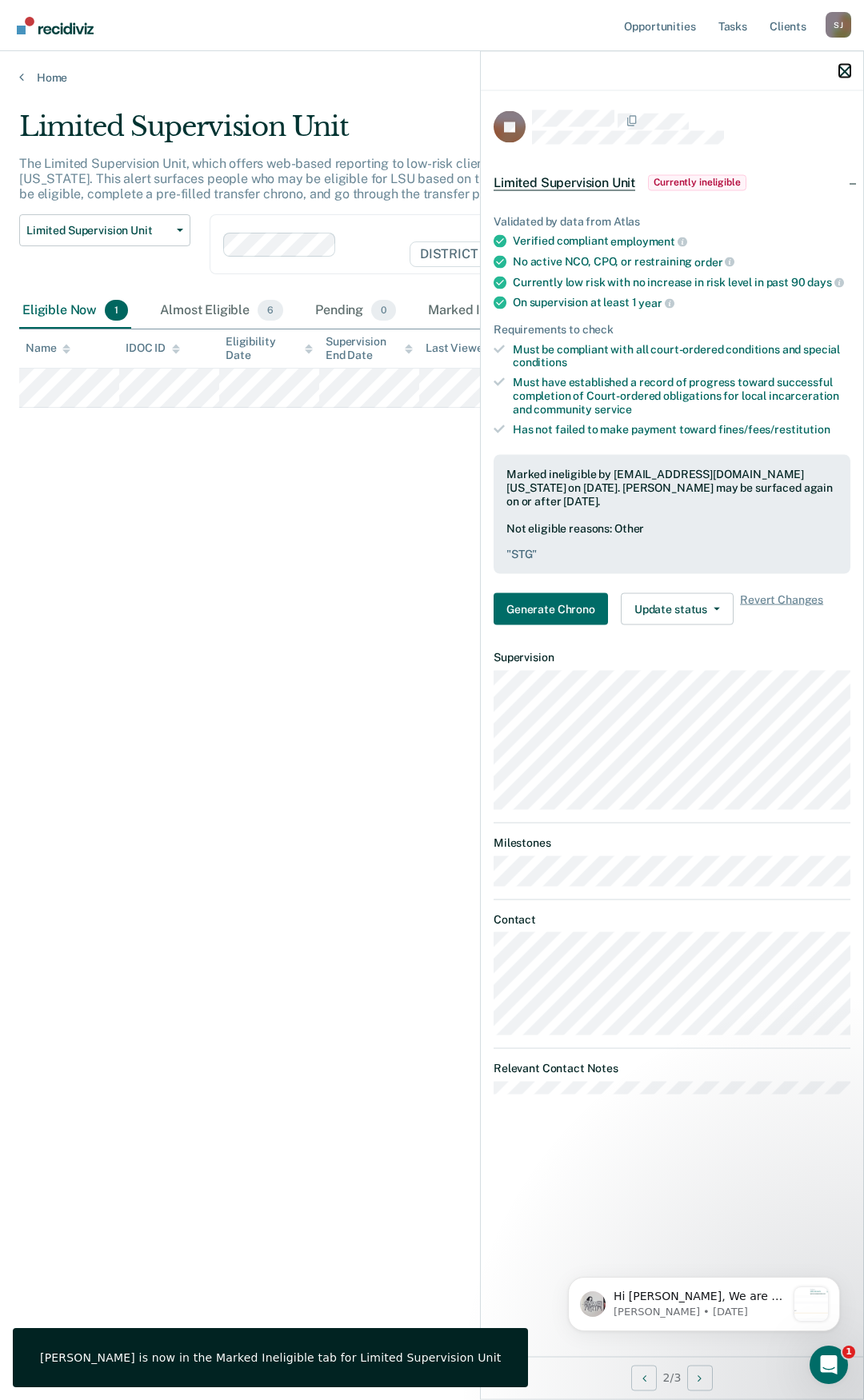
click at [845, 70] on icon "button" at bounding box center [845, 71] width 11 height 11
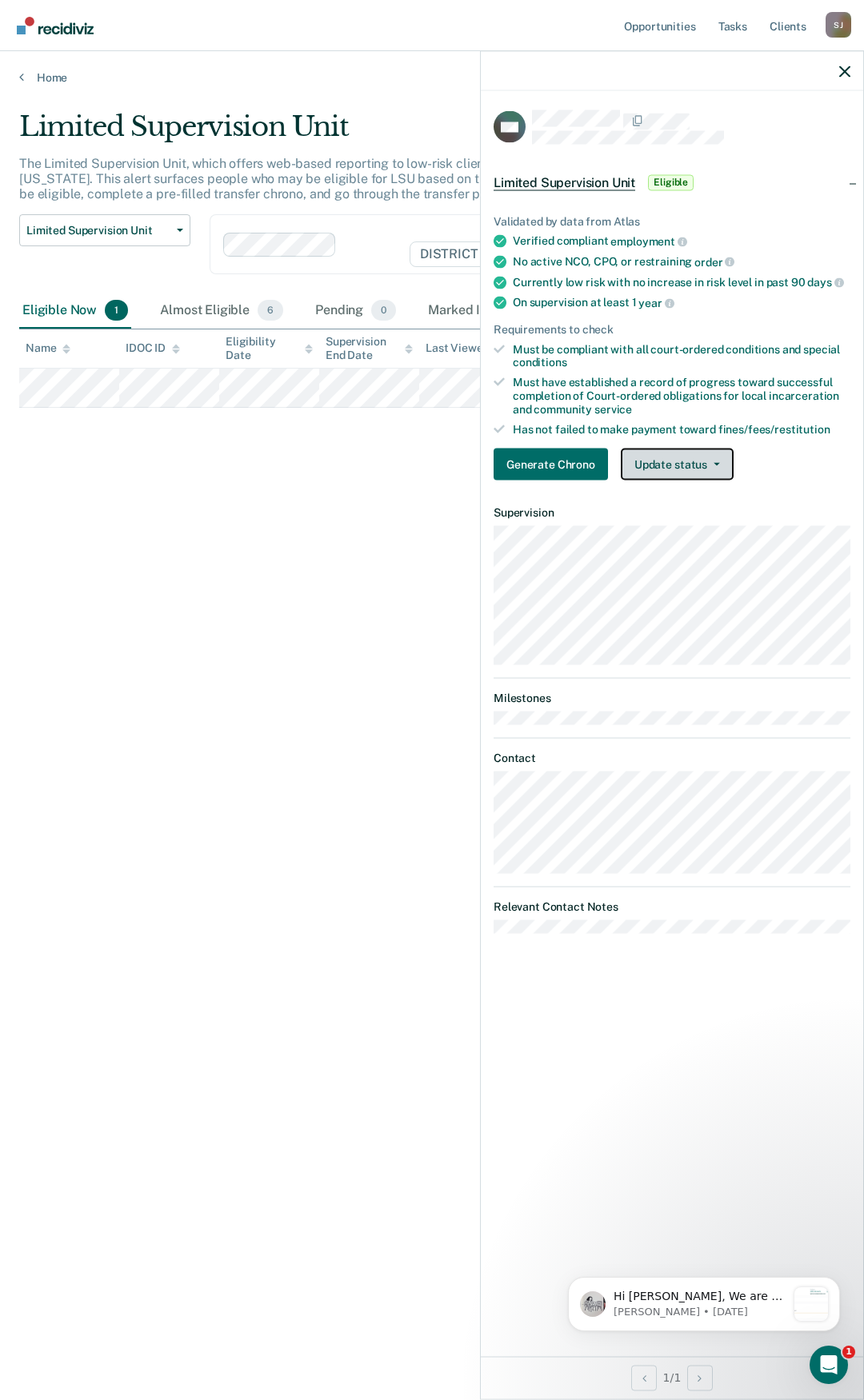
click at [687, 463] on button "Update status" at bounding box center [676, 464] width 113 height 32
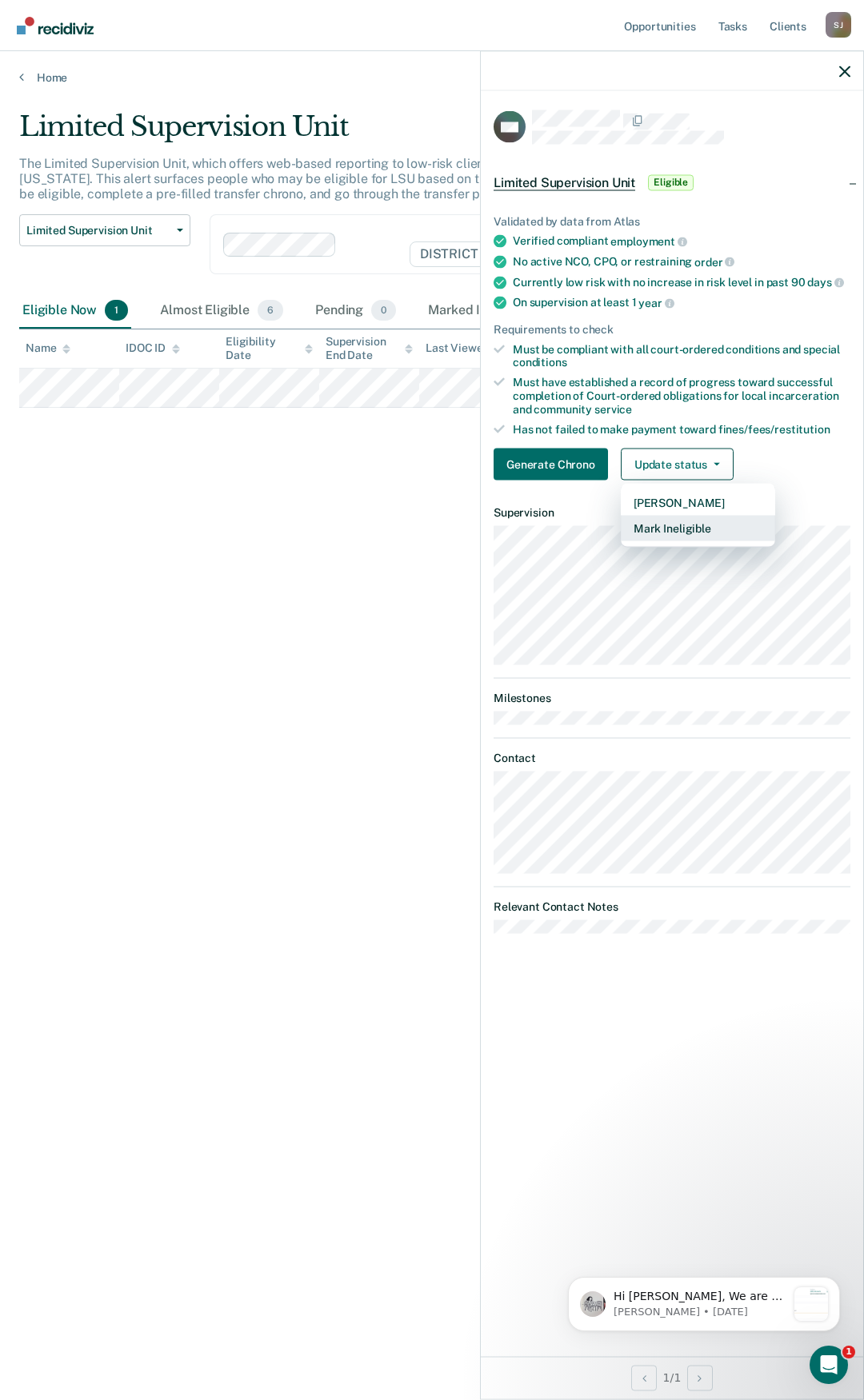
click at [693, 532] on button "Mark Ineligible" at bounding box center [698, 528] width 154 height 26
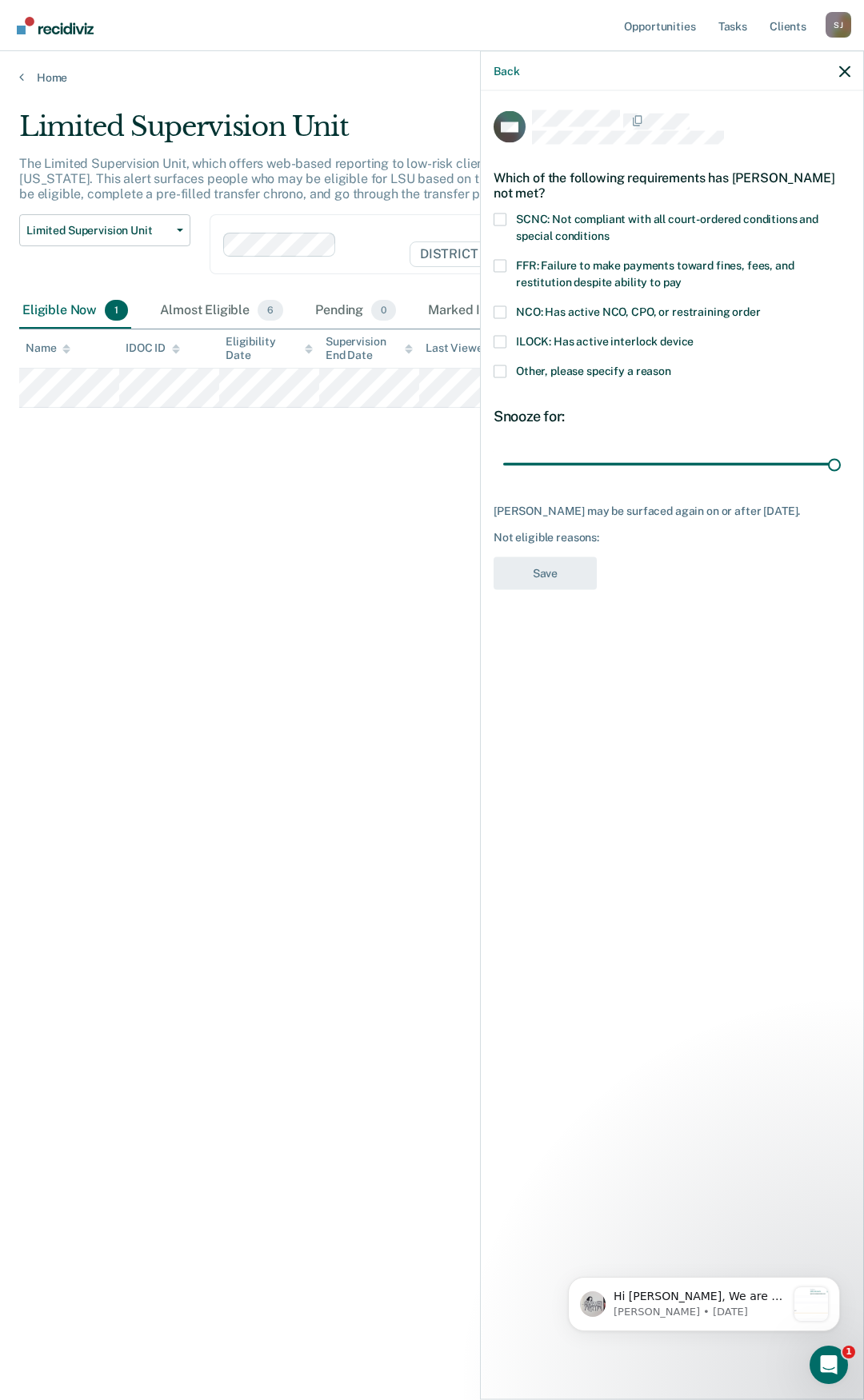
drag, startPoint x: 612, startPoint y: 460, endPoint x: 855, endPoint y: 462, distance: 243.0
type input "90"
click at [840, 462] on input "range" at bounding box center [672, 464] width 338 height 28
click at [505, 367] on span at bounding box center [500, 371] width 13 height 13
click at [671, 364] on input "Other, please specify a reason" at bounding box center [671, 364] width 0 height 0
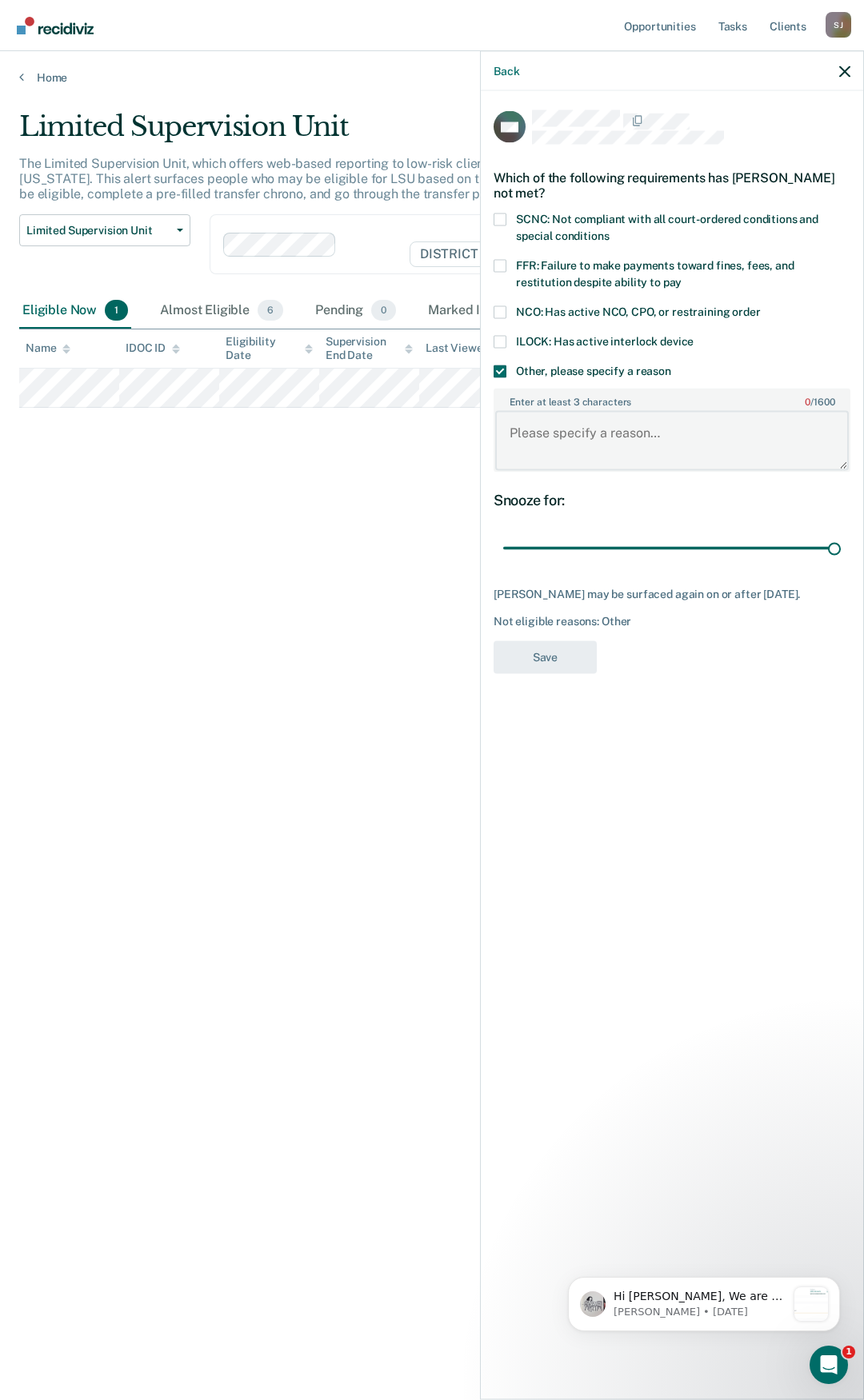
click at [555, 434] on textarea "Enter at least 3 characters 0 / 1600" at bounding box center [672, 440] width 353 height 59
type textarea "STG"
click at [559, 661] on button "Save" at bounding box center [545, 657] width 103 height 32
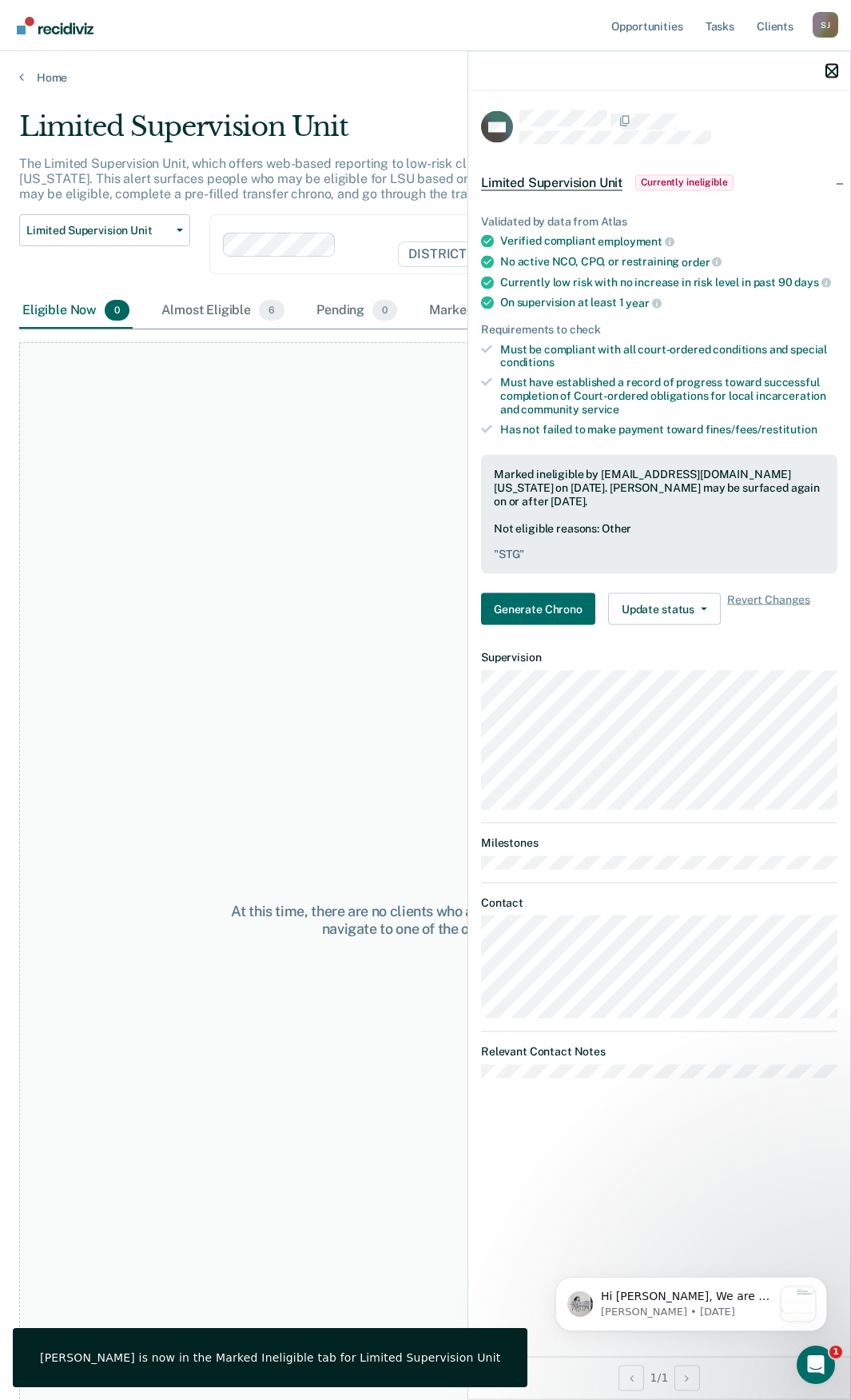
click at [830, 73] on icon "button" at bounding box center [832, 71] width 11 height 11
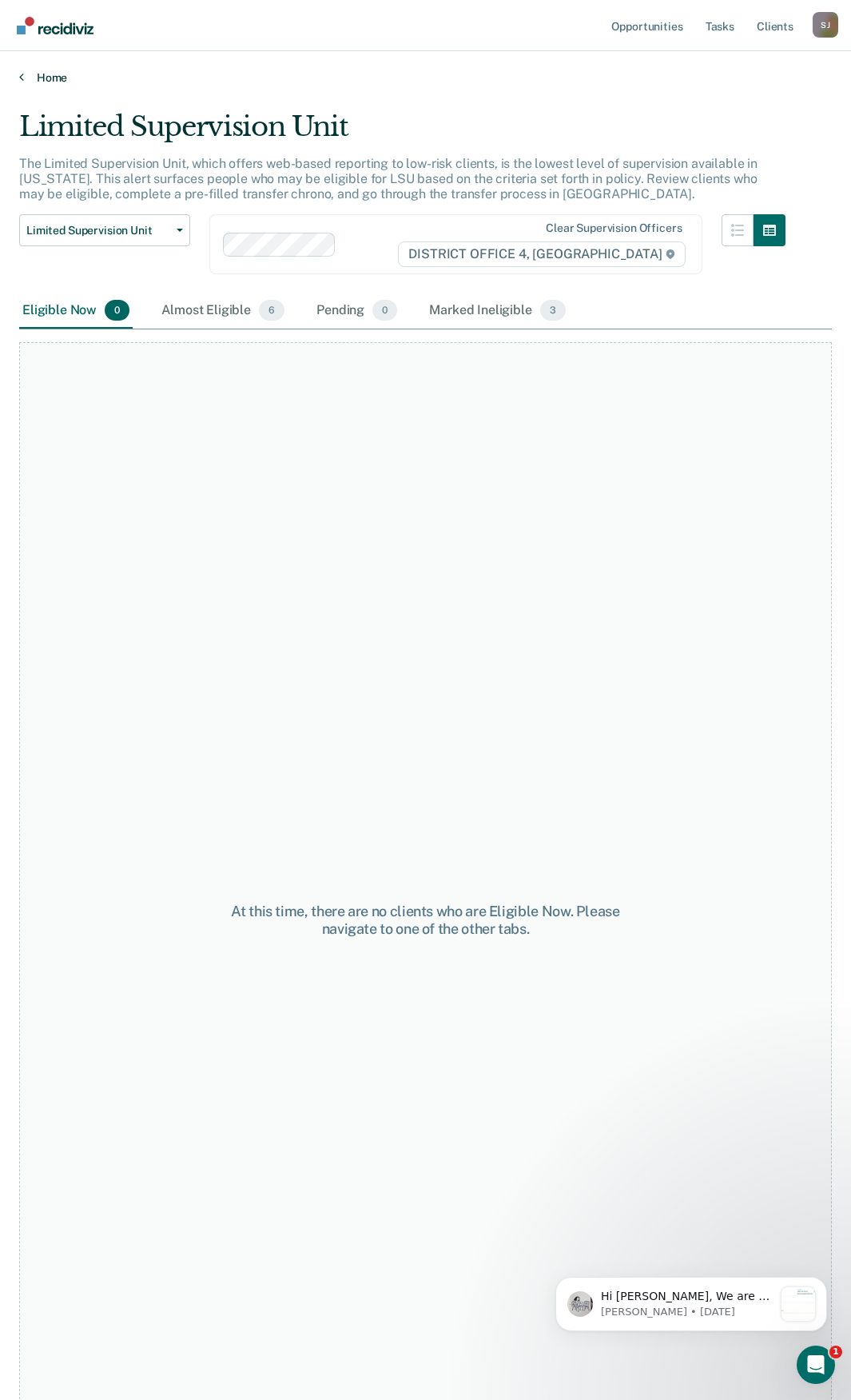
click at [67, 72] on link "Home" at bounding box center [426, 78] width 813 height 15
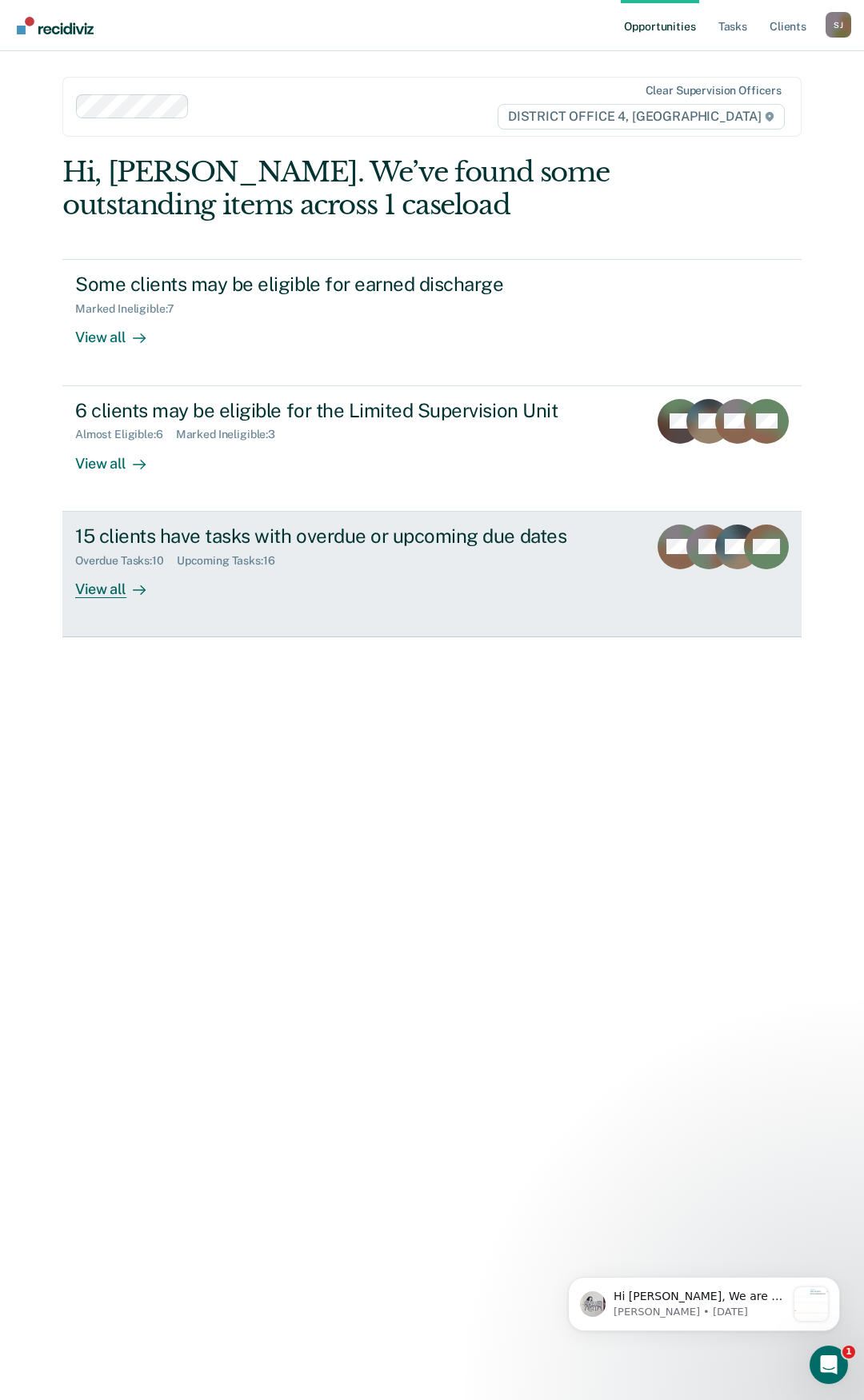
click at [118, 588] on div "View all" at bounding box center [120, 582] width 89 height 31
